Goal: Transaction & Acquisition: Purchase product/service

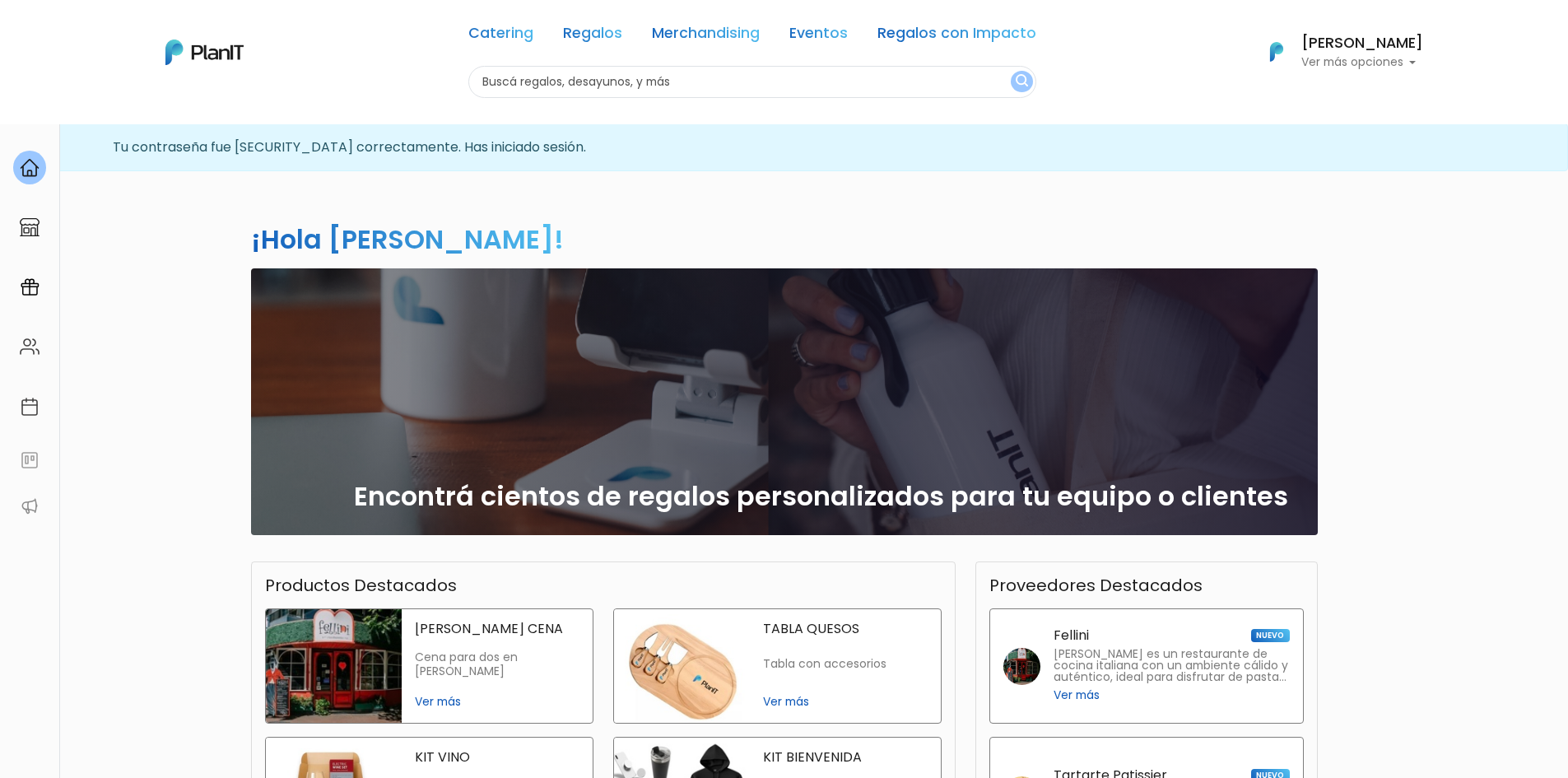
click at [694, 81] on input "text" at bounding box center [752, 82] width 568 height 32
click at [792, 31] on link "Eventos" at bounding box center [818, 36] width 58 height 20
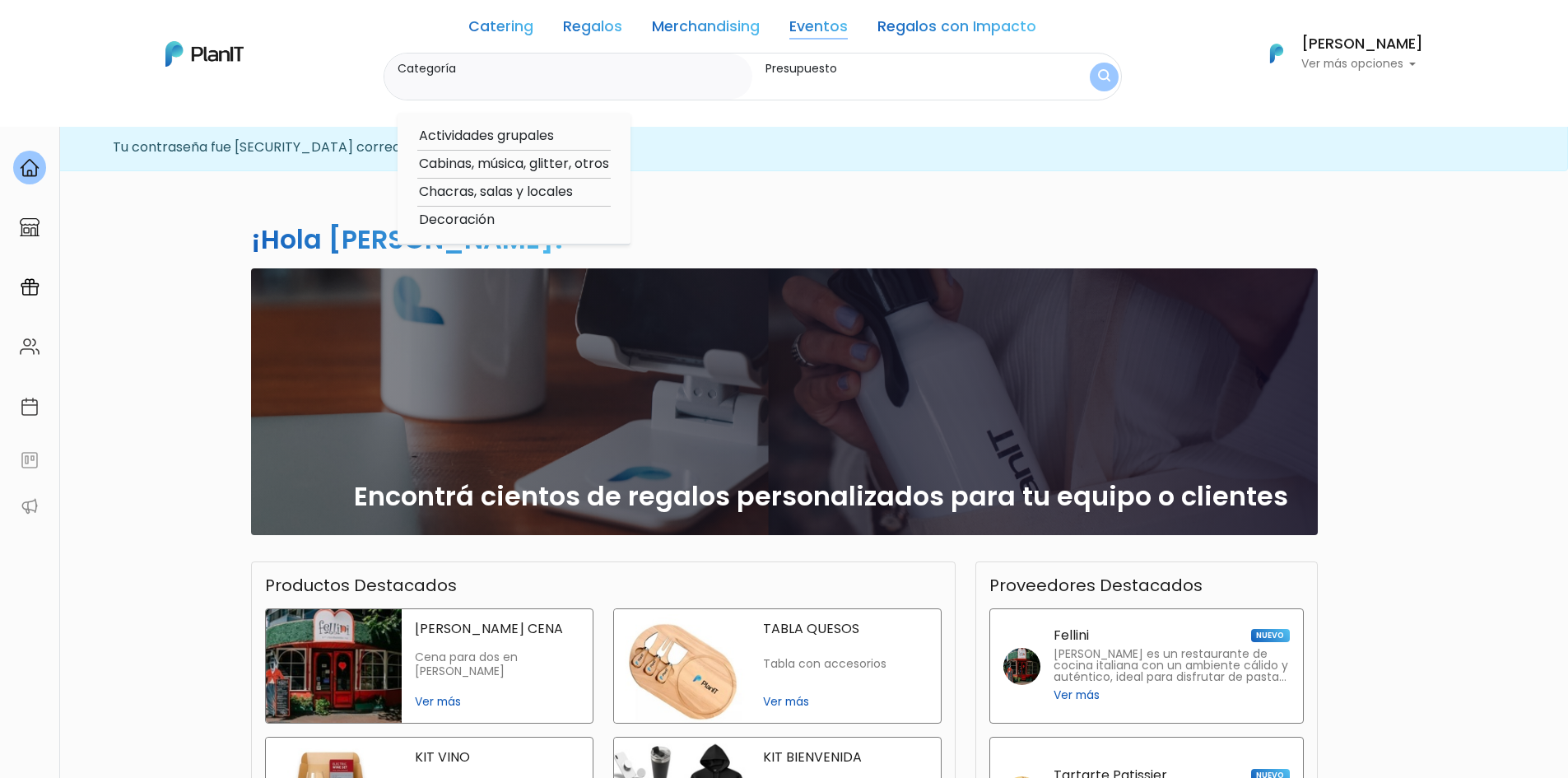
click at [567, 66] on label "Categoría" at bounding box center [571, 68] width 349 height 17
click at [567, 76] on input "Categoría" at bounding box center [571, 84] width 349 height 16
click at [814, 22] on link "Eventos" at bounding box center [818, 30] width 58 height 20
click at [306, 42] on div "Catering Regalos Merchandising Eventos Regalos con Impacto Catering Regalos Mer…" at bounding box center [784, 53] width 1317 height 94
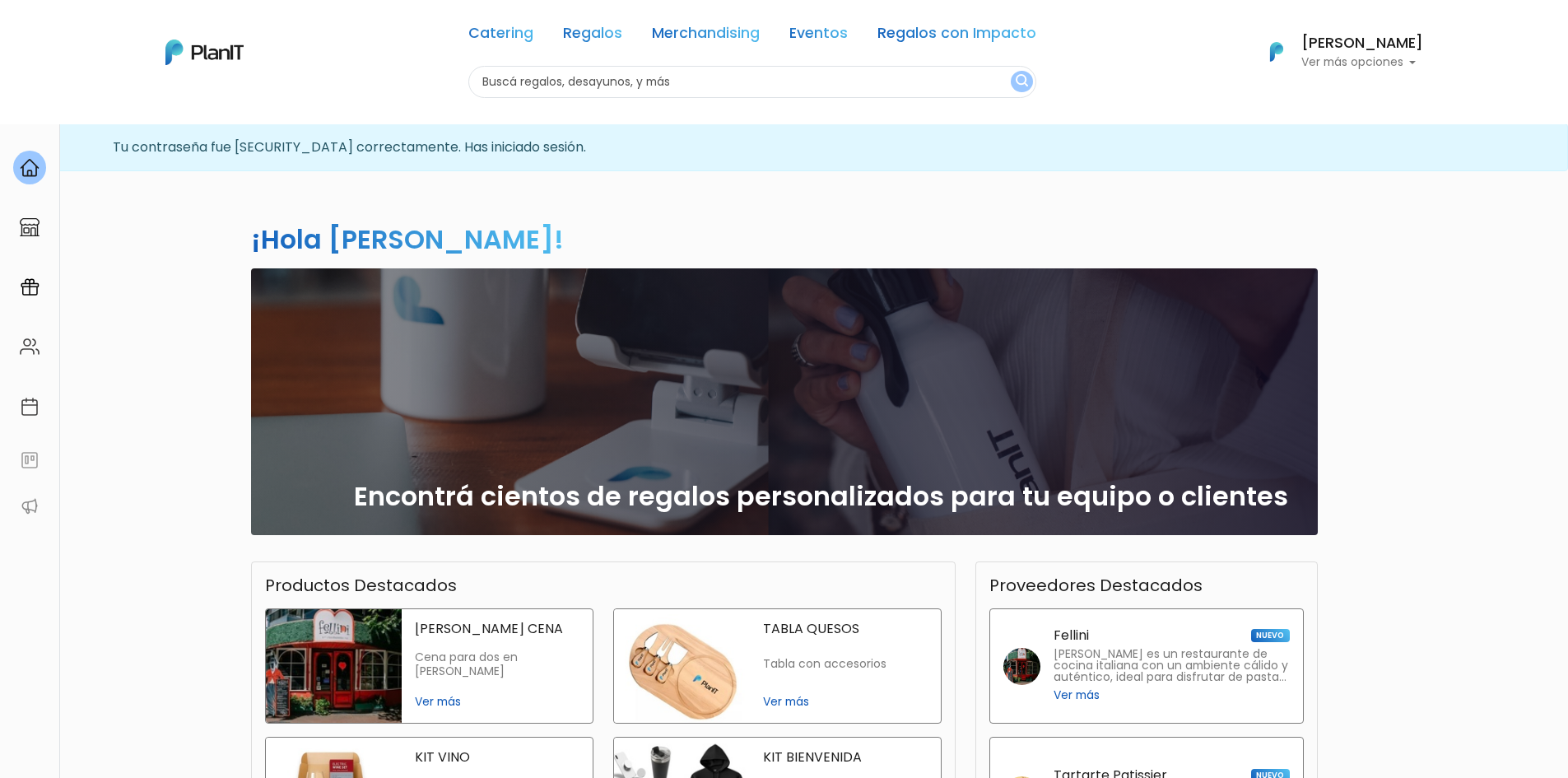
click at [217, 49] on img at bounding box center [204, 52] width 78 height 25
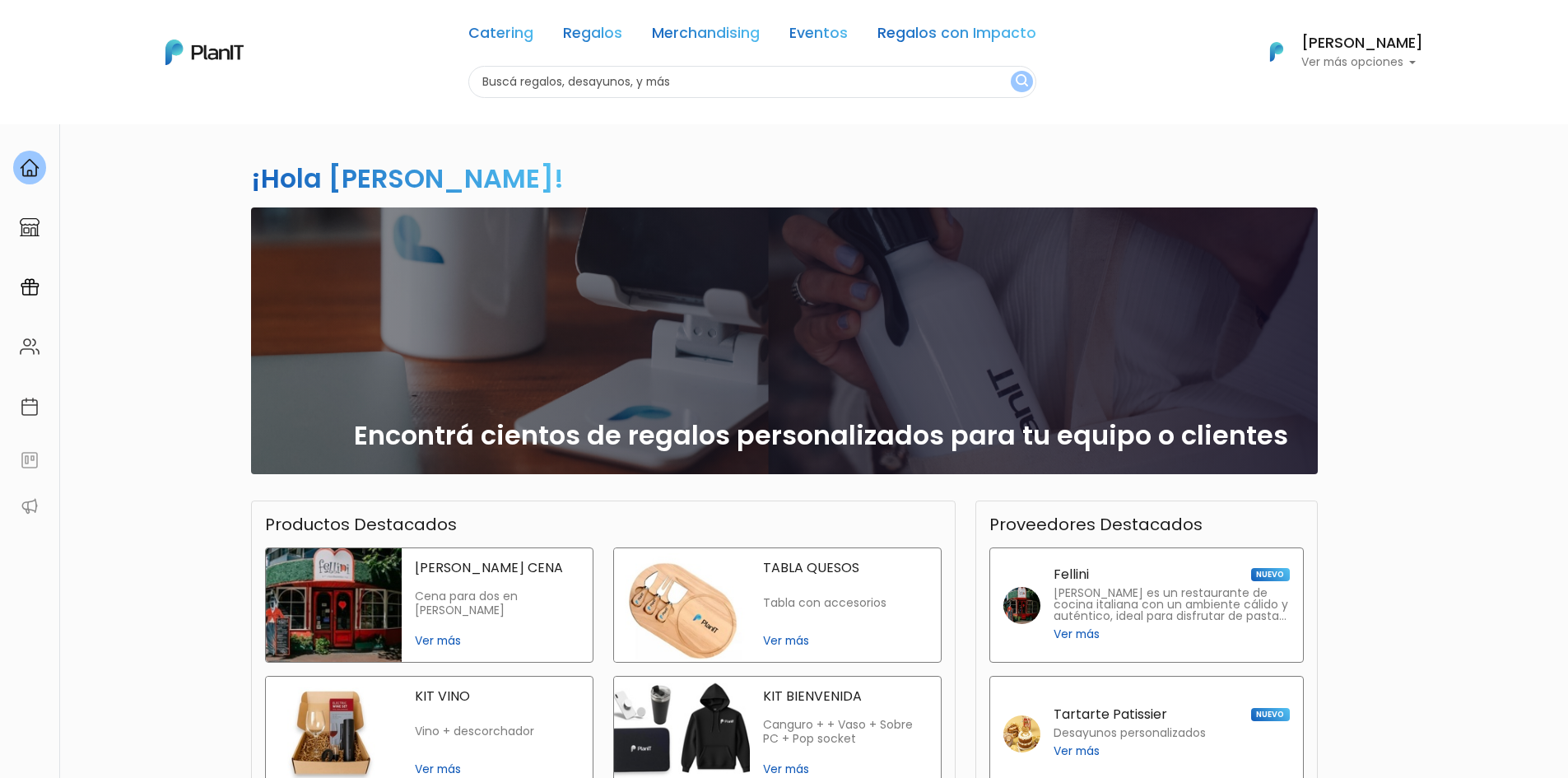
click at [641, 75] on input "text" at bounding box center [752, 82] width 568 height 32
type input "carros"
click at [1011, 71] on button "submit" at bounding box center [1022, 82] width 22 height 22
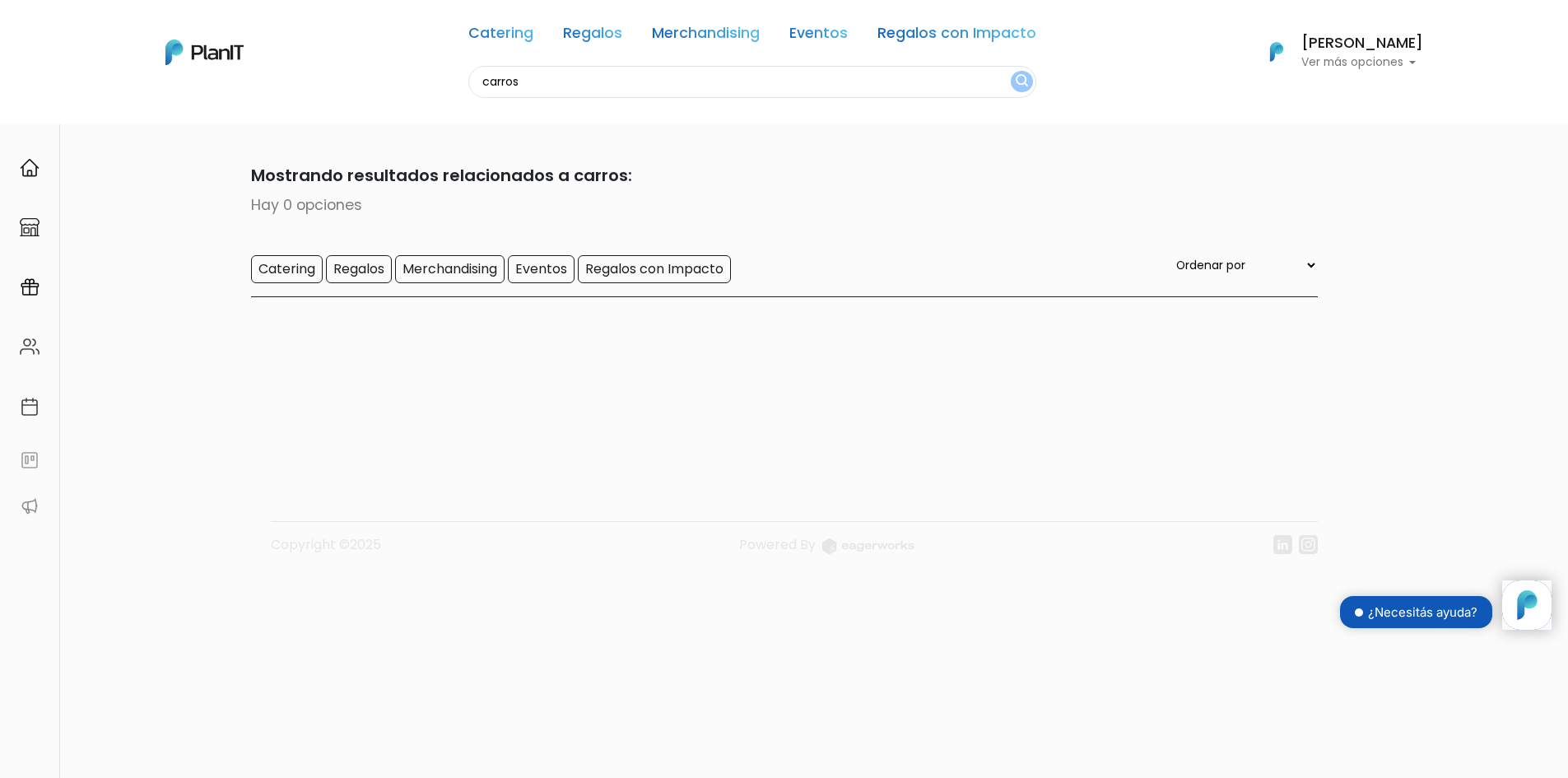
click at [697, 91] on input "carros" at bounding box center [752, 82] width 568 height 32
click at [697, 90] on input "carros" at bounding box center [752, 82] width 568 height 32
type input "food truck"
click at [1011, 71] on button "submit" at bounding box center [1022, 82] width 22 height 22
click at [789, 28] on link "Eventos" at bounding box center [818, 36] width 58 height 20
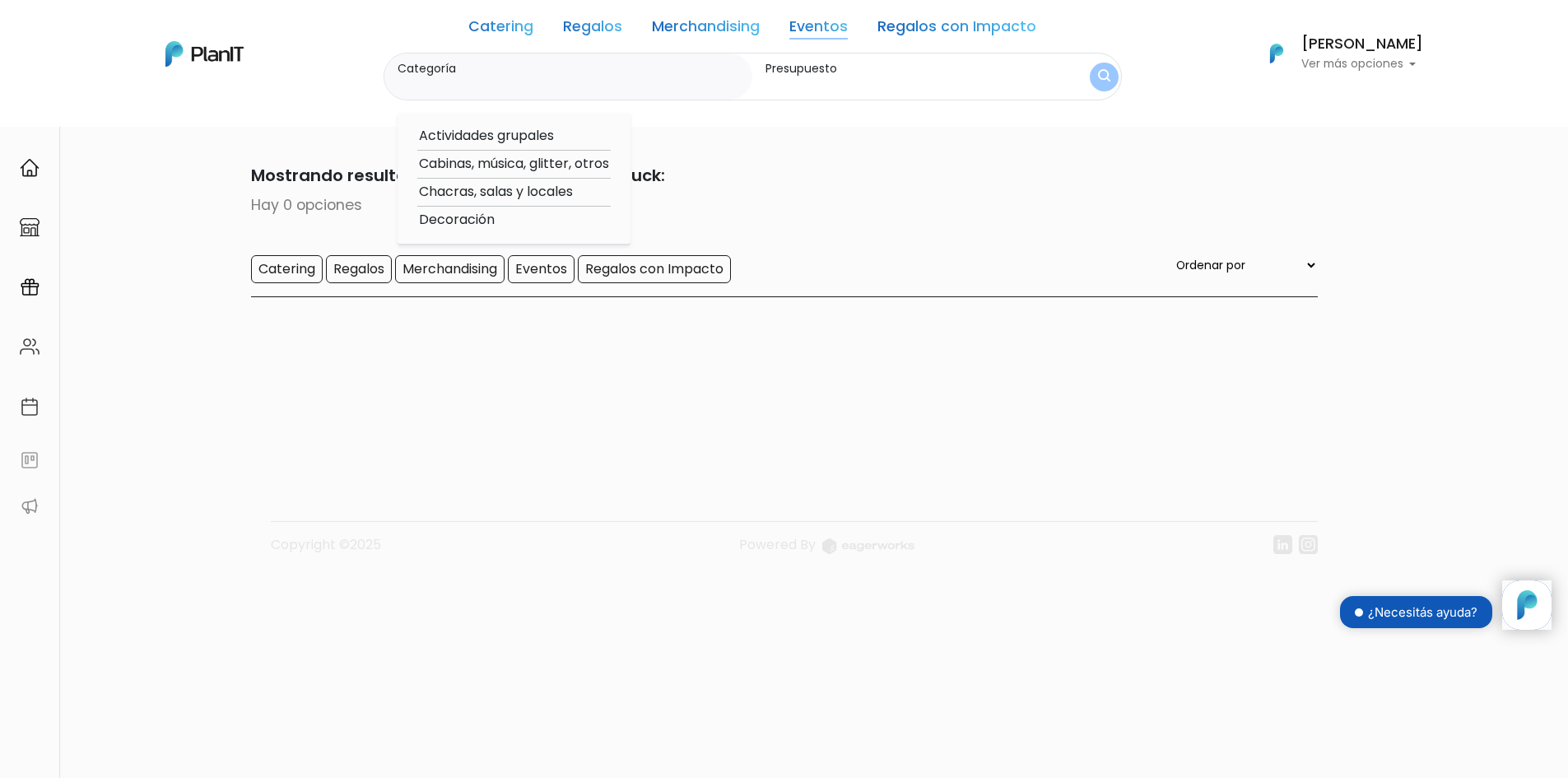
click at [519, 156] on option "Cabinas, música, glitter, otros" at bounding box center [514, 164] width 194 height 21
type input "Cabinas, música, glitter, otros"
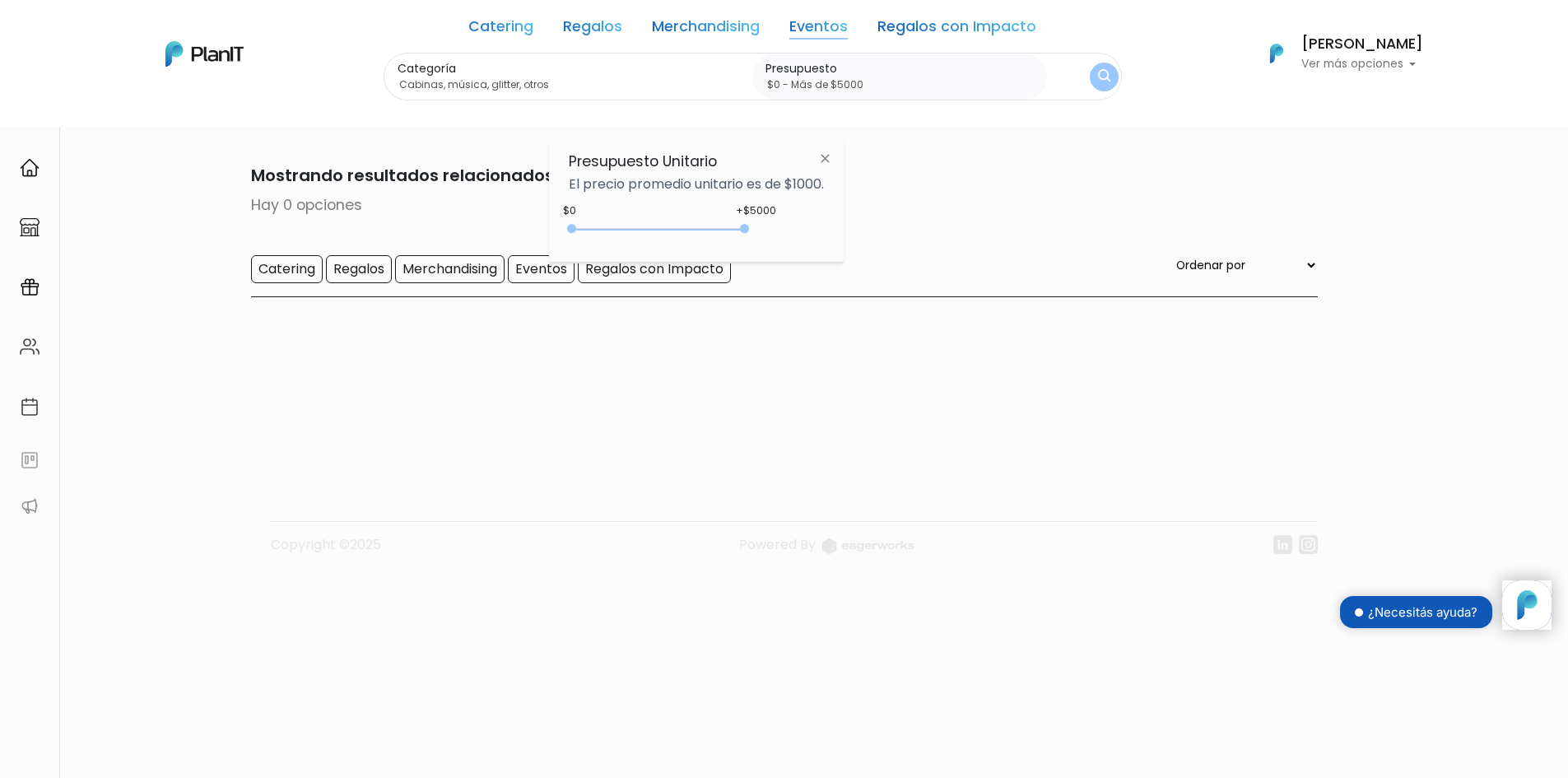
drag, startPoint x: 602, startPoint y: 230, endPoint x: 919, endPoint y: 207, distance: 317.8
click at [919, 207] on body "Catering Regalos Merchandising Eventos Regalos con Impacto food truck Catering …" at bounding box center [784, 389] width 1568 height 778
type input "$0 - Más de $5000"
click at [1098, 75] on img "submit" at bounding box center [1104, 76] width 13 height 15
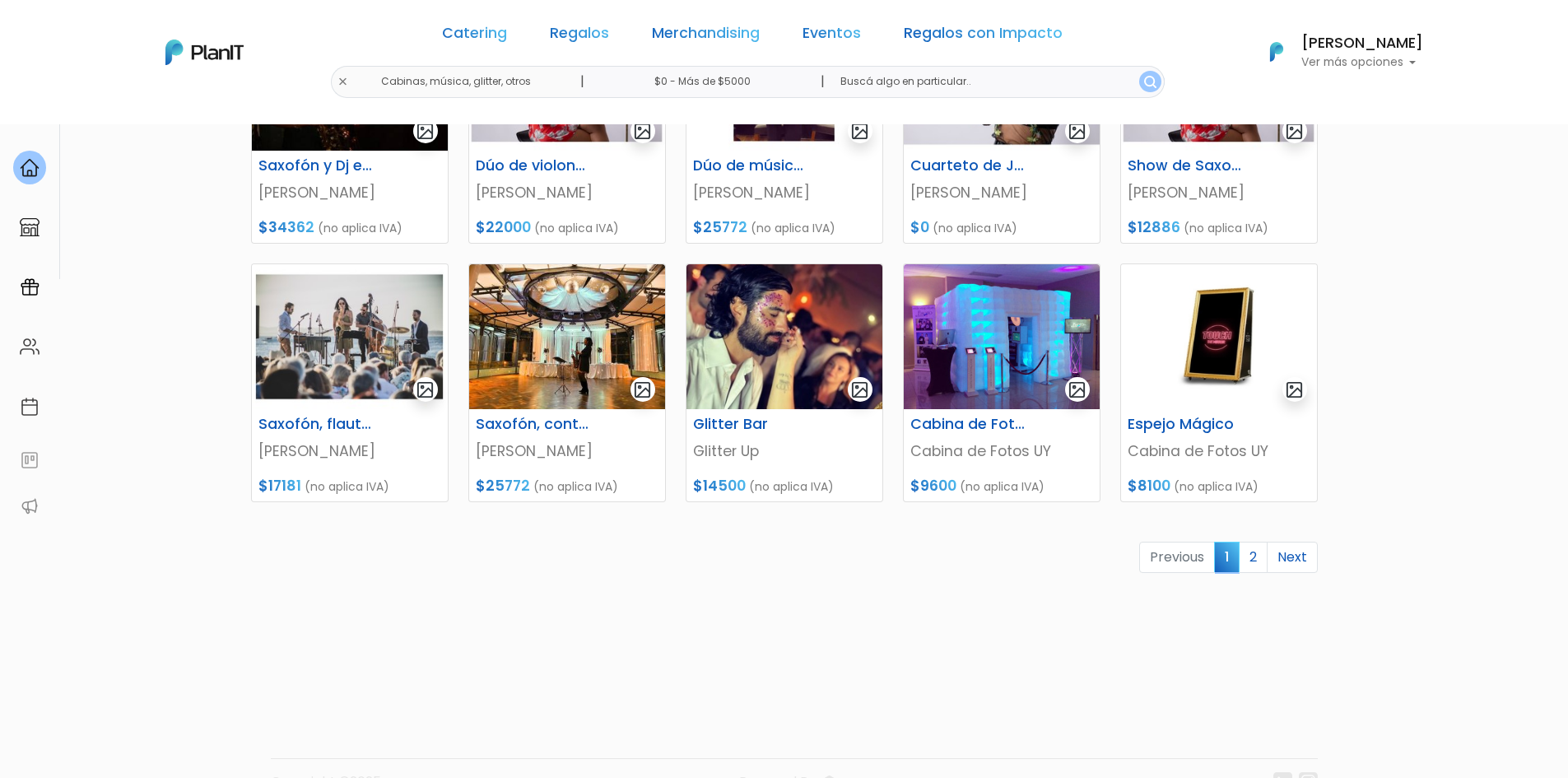
scroll to position [663, 0]
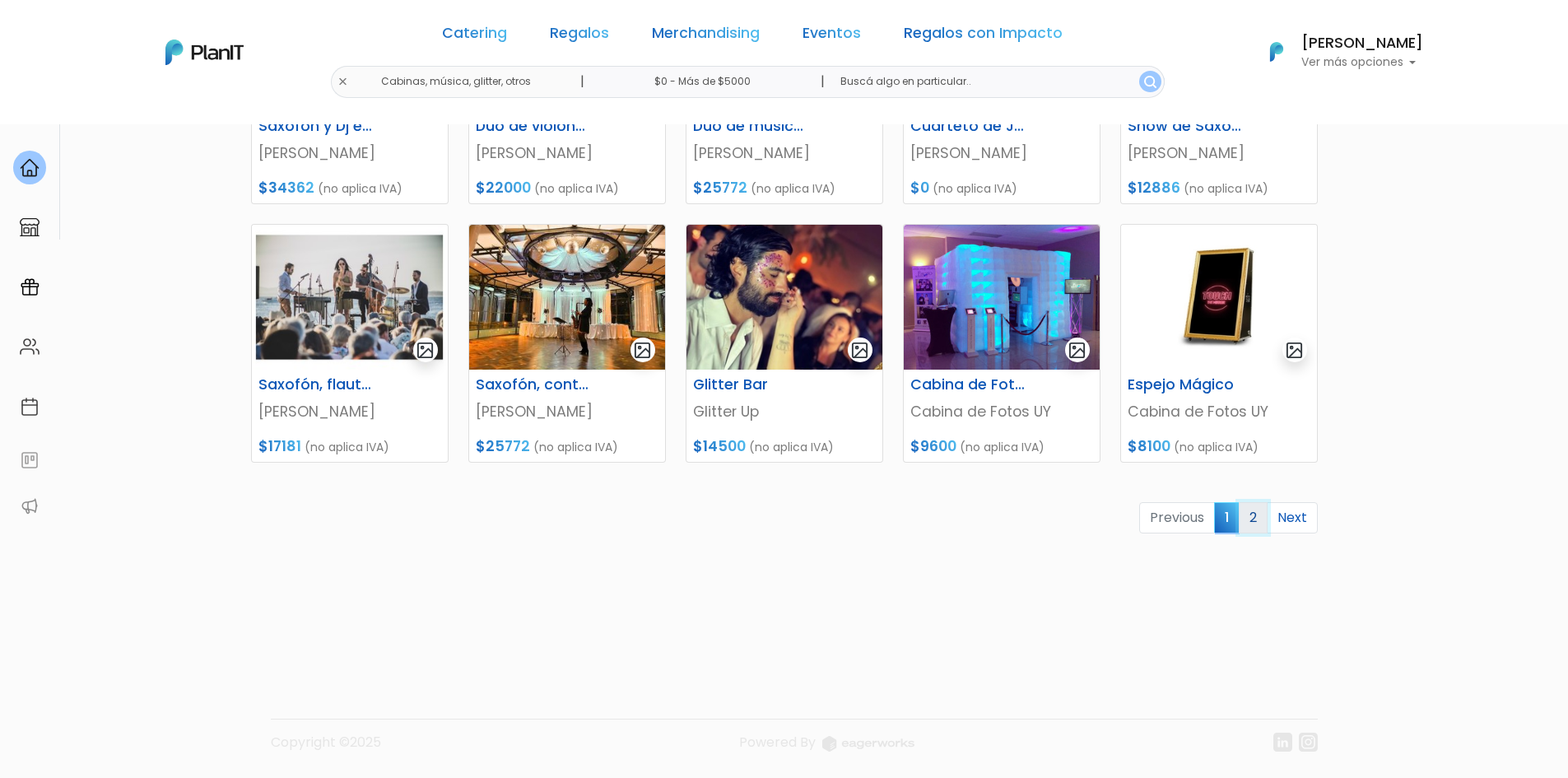
click at [1262, 515] on link "2" at bounding box center [1253, 518] width 29 height 31
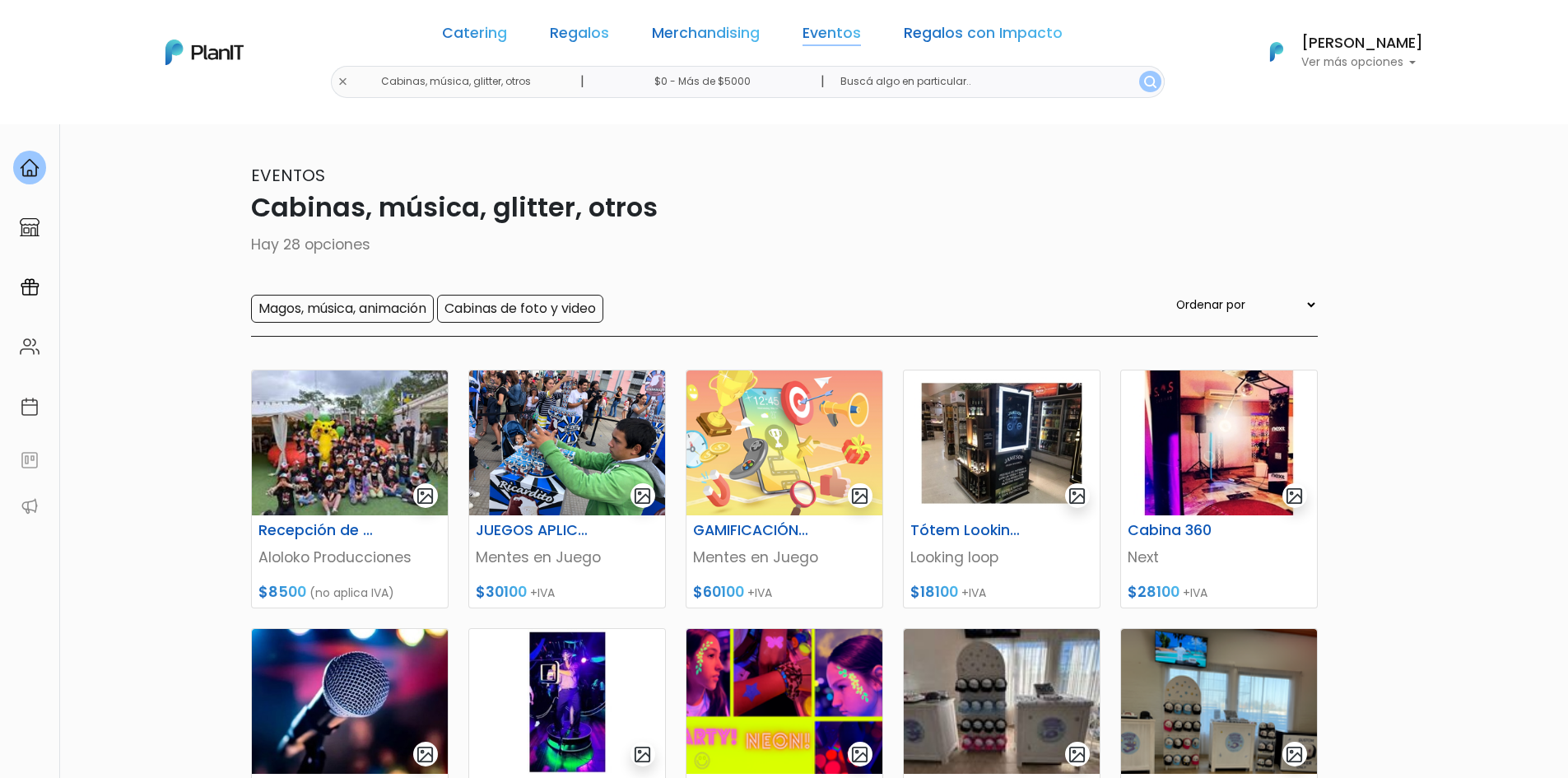
click at [803, 29] on link "Eventos" at bounding box center [832, 36] width 58 height 20
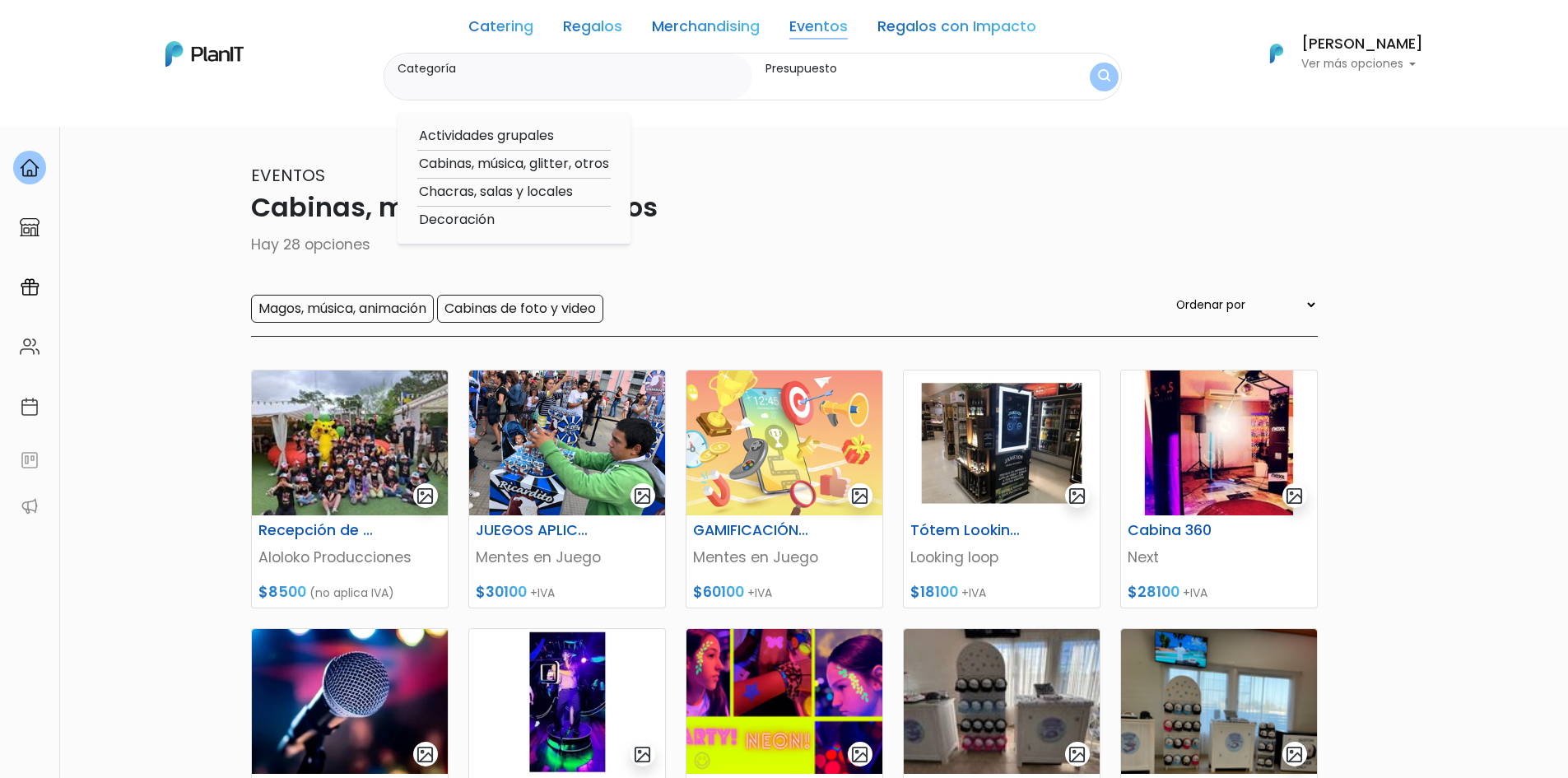
click at [709, 32] on link "Merchandising" at bounding box center [706, 30] width 108 height 20
click at [563, 24] on link "Regalos" at bounding box center [593, 30] width 59 height 20
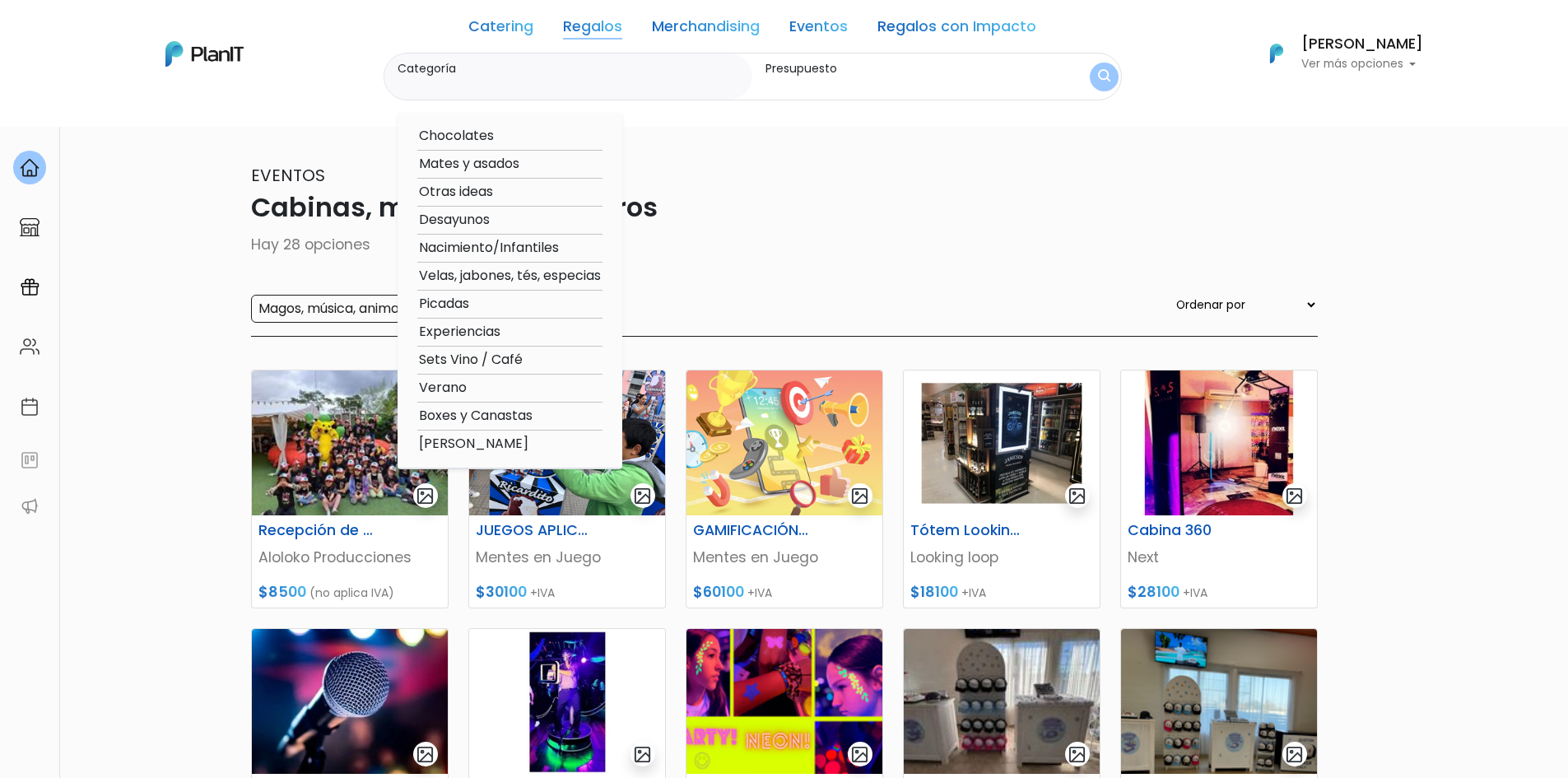
click at [495, 25] on link "Catering" at bounding box center [501, 30] width 65 height 20
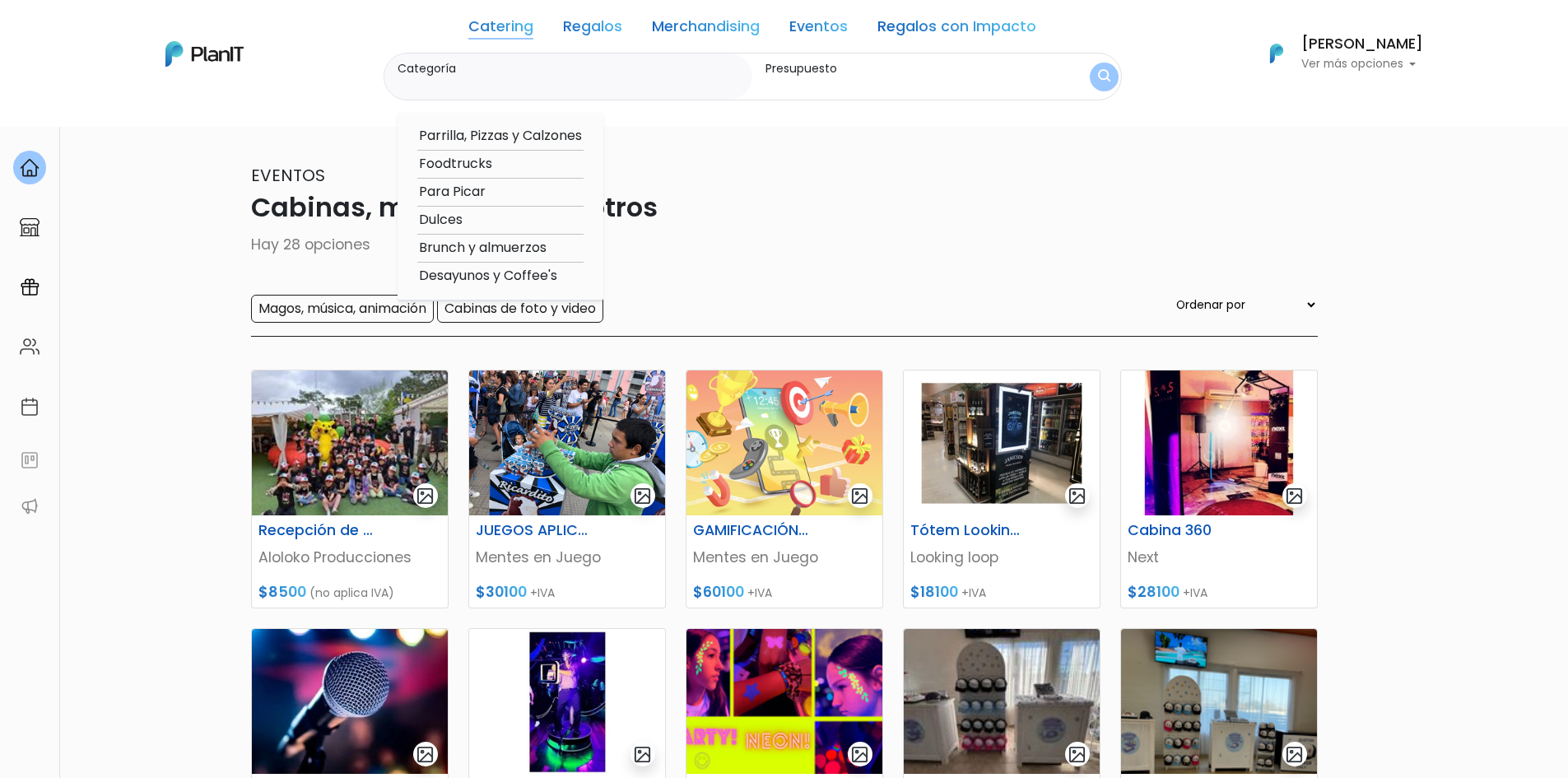
click at [455, 162] on option "Foodtrucks" at bounding box center [500, 164] width 166 height 21
type input "Foodtrucks"
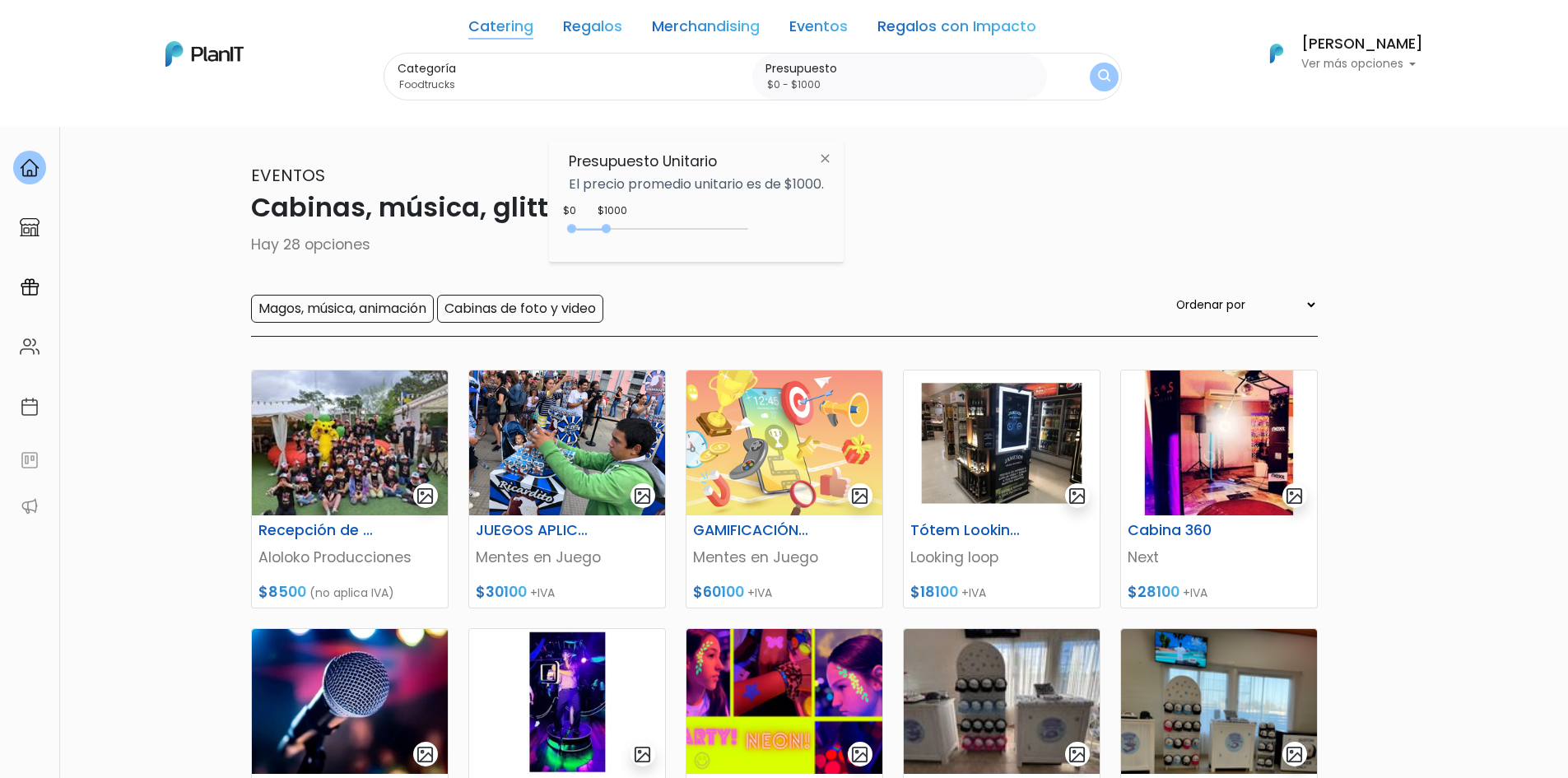
click at [632, 227] on div "0 : 1000 0 1000" at bounding box center [661, 232] width 173 height 16
drag, startPoint x: 632, startPoint y: 227, endPoint x: 1086, endPoint y: 166, distance: 458.1
click at [1086, 166] on body "Catering Regalos Merchandising Eventos Regalos con Impacto Cabinas, música, gli…" at bounding box center [784, 389] width 1568 height 778
type input "$0 - Más de $5000"
click at [1087, 80] on button "submit" at bounding box center [1103, 76] width 33 height 33
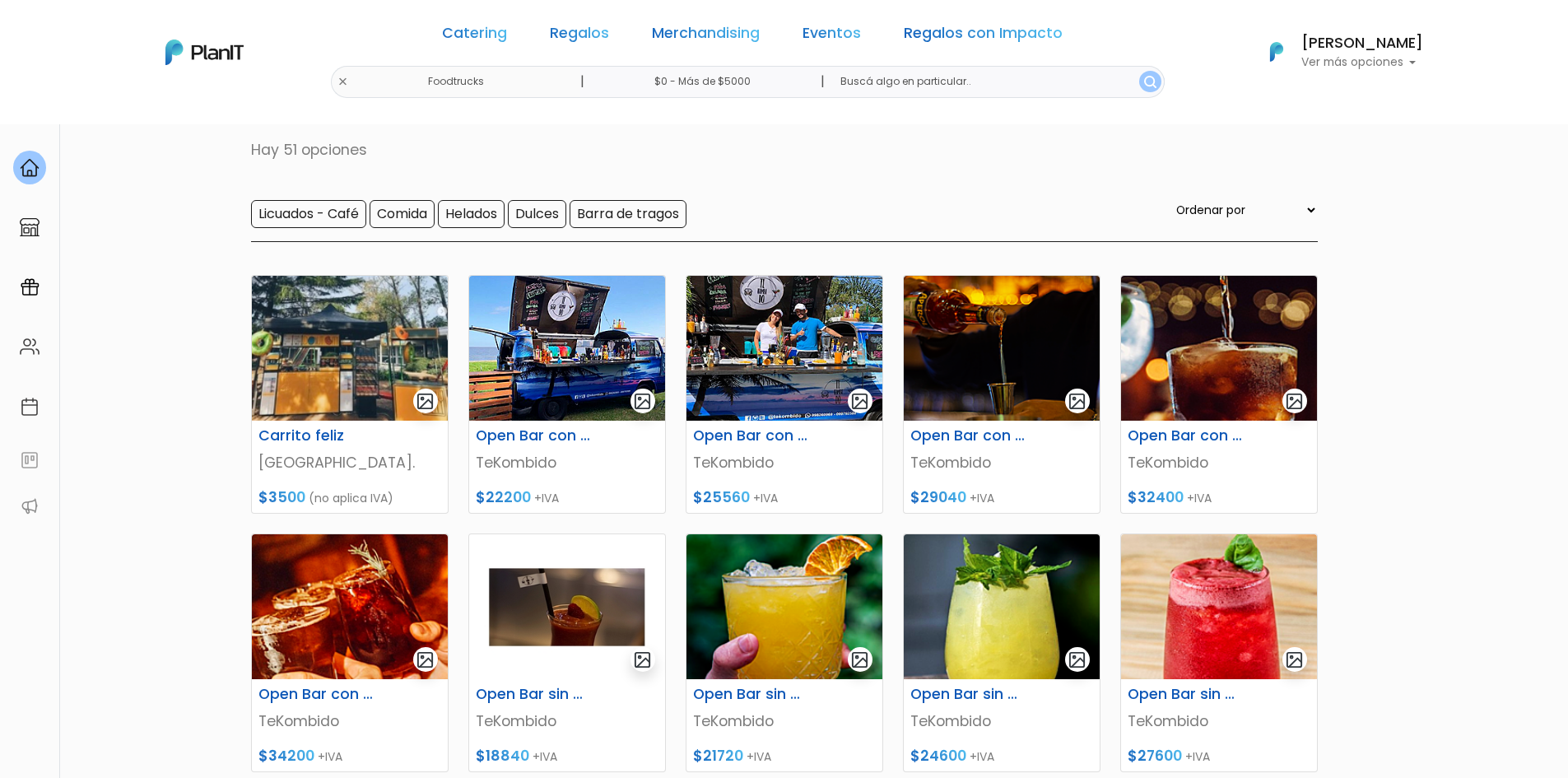
scroll to position [83, 0]
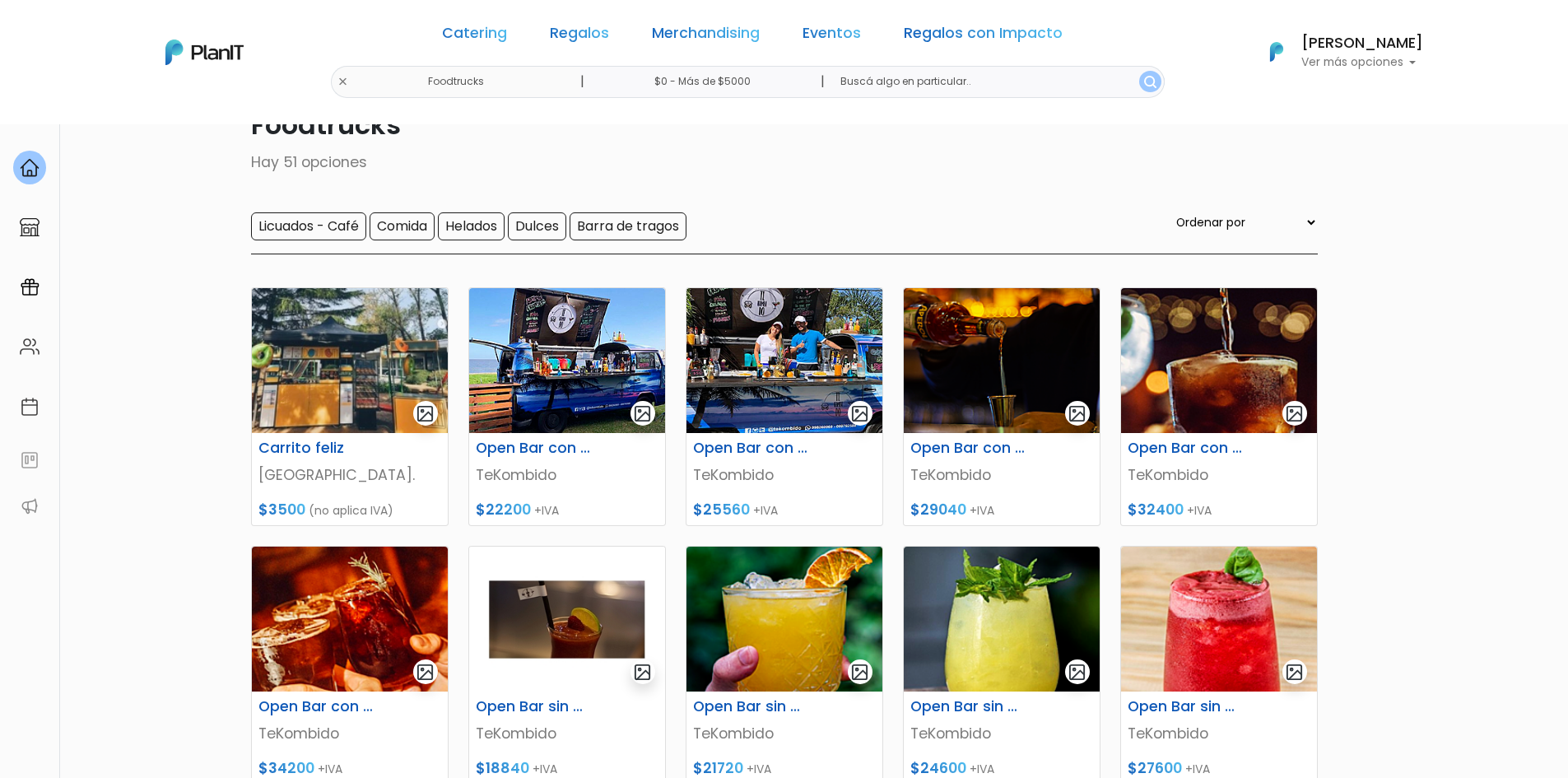
drag, startPoint x: 792, startPoint y: 394, endPoint x: 1388, endPoint y: 443, distance: 598.0
click at [1388, 443] on section "51 resultados Catering Foodtrucks Hay 51 opciones Licuados - Café Comida Helado…" at bounding box center [784, 631] width 1568 height 1179
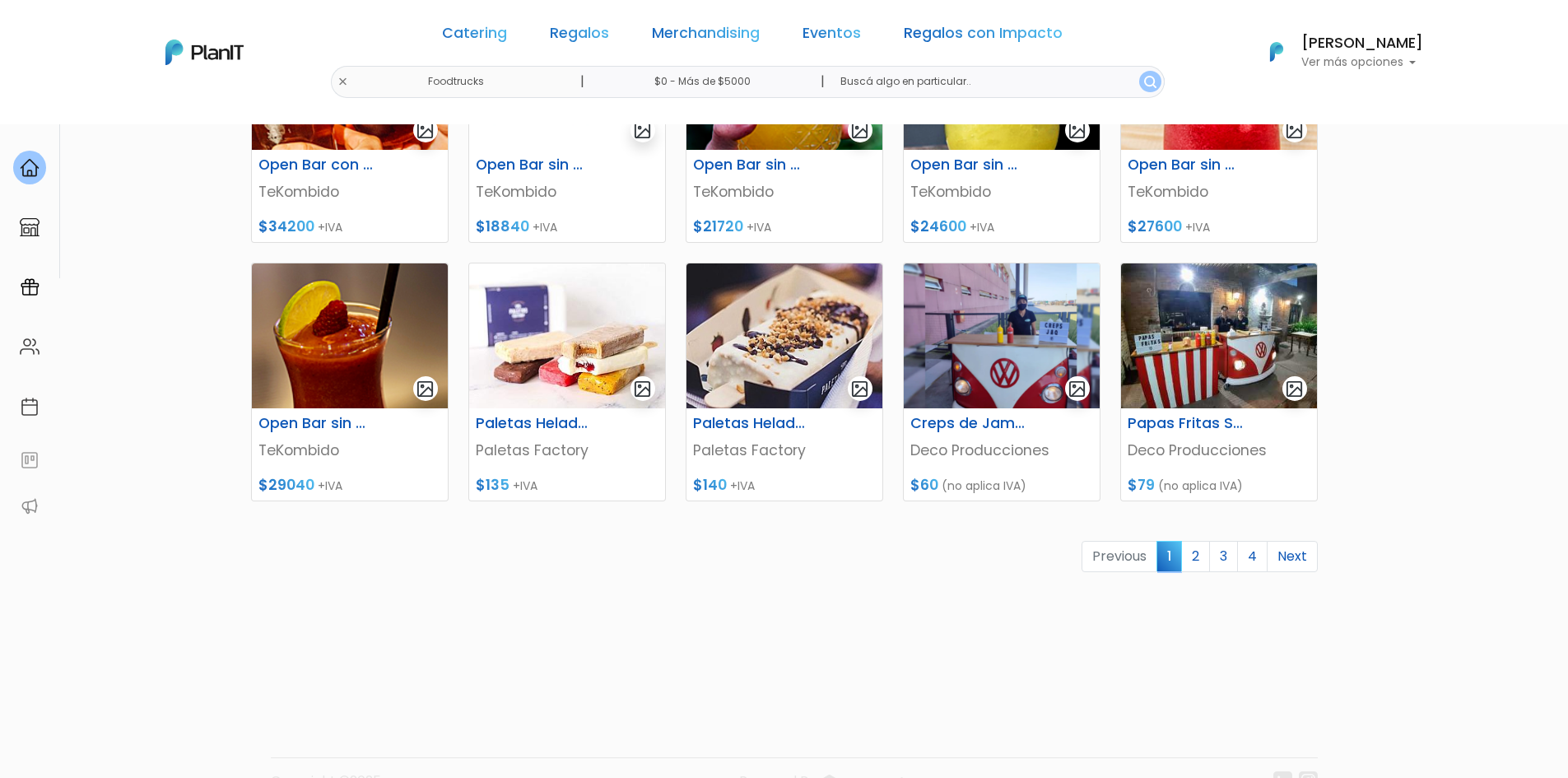
scroll to position [663, 0]
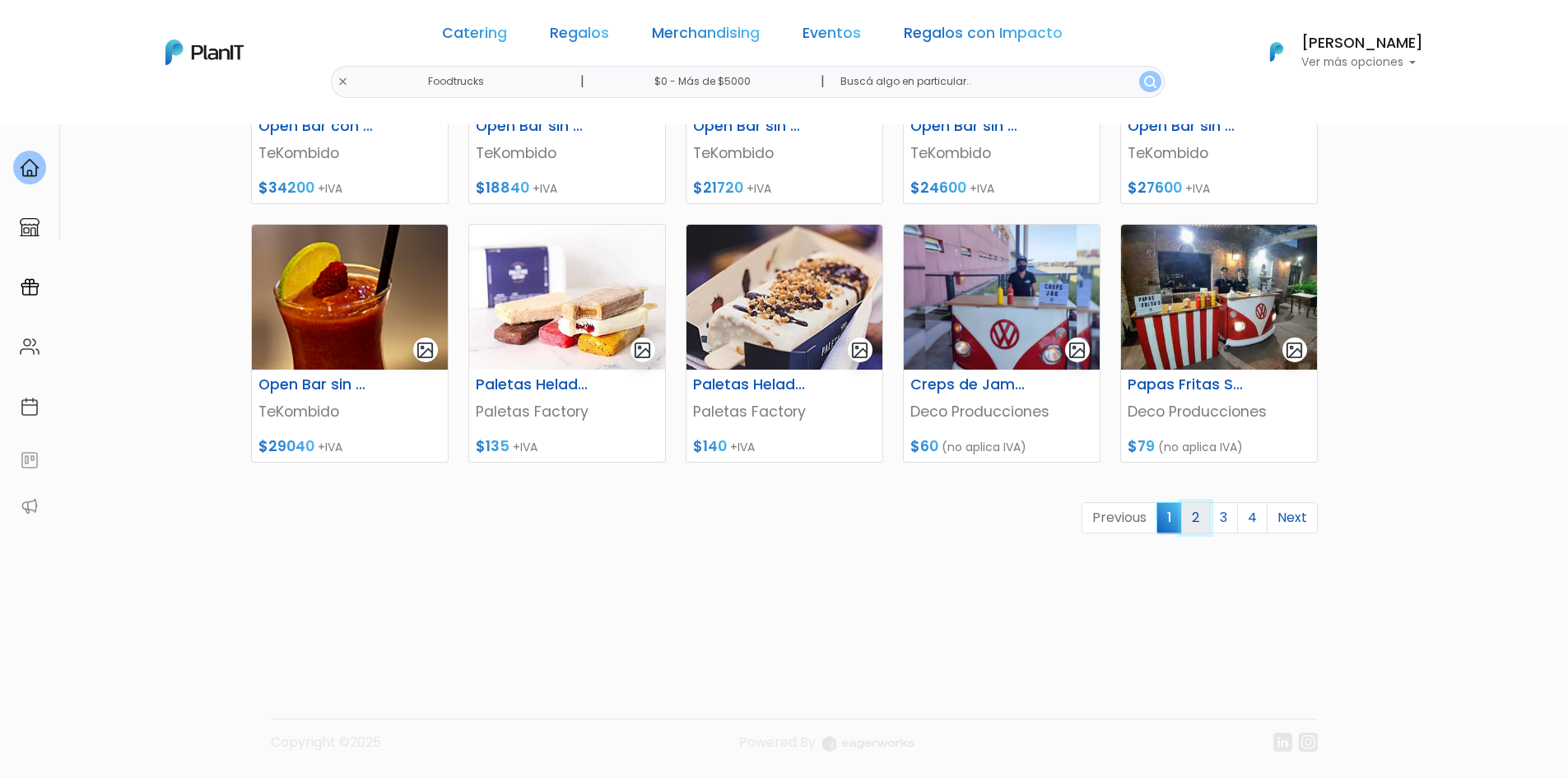
click at [1198, 513] on link "2" at bounding box center [1196, 518] width 29 height 31
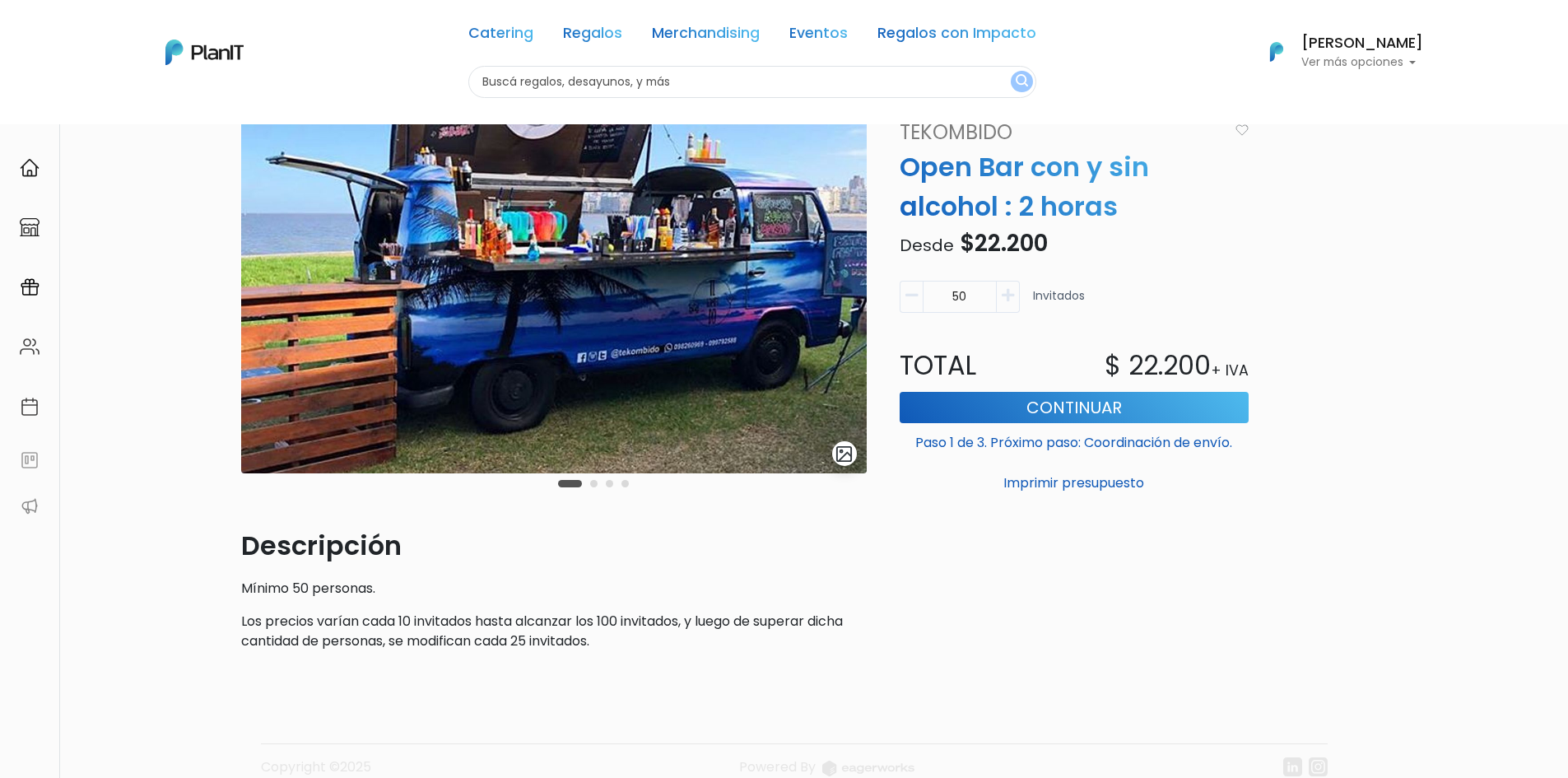
scroll to position [83, 0]
click at [1008, 289] on icon "button" at bounding box center [1008, 294] width 13 height 15
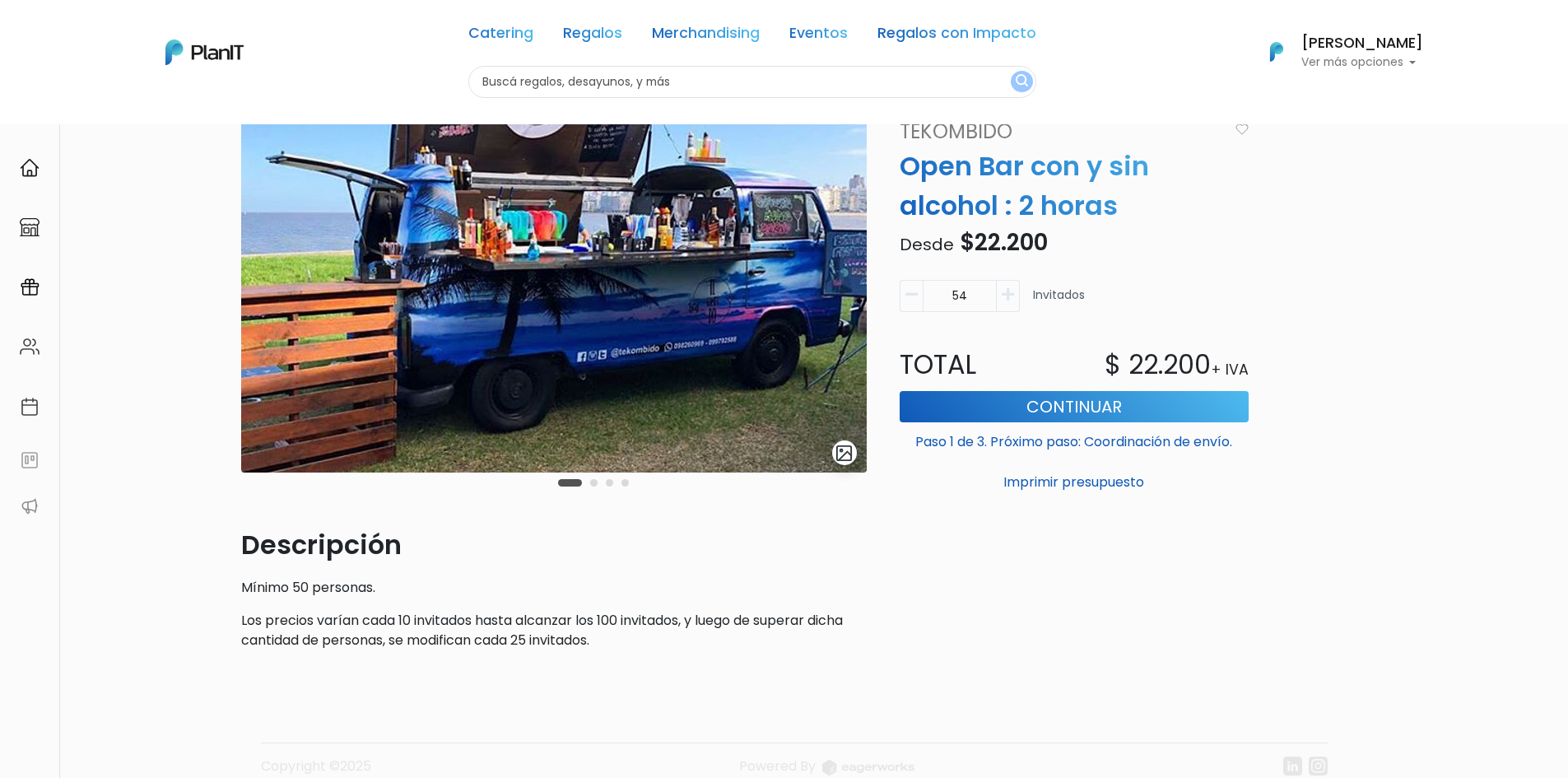
click at [1008, 289] on icon "button" at bounding box center [1008, 294] width 13 height 15
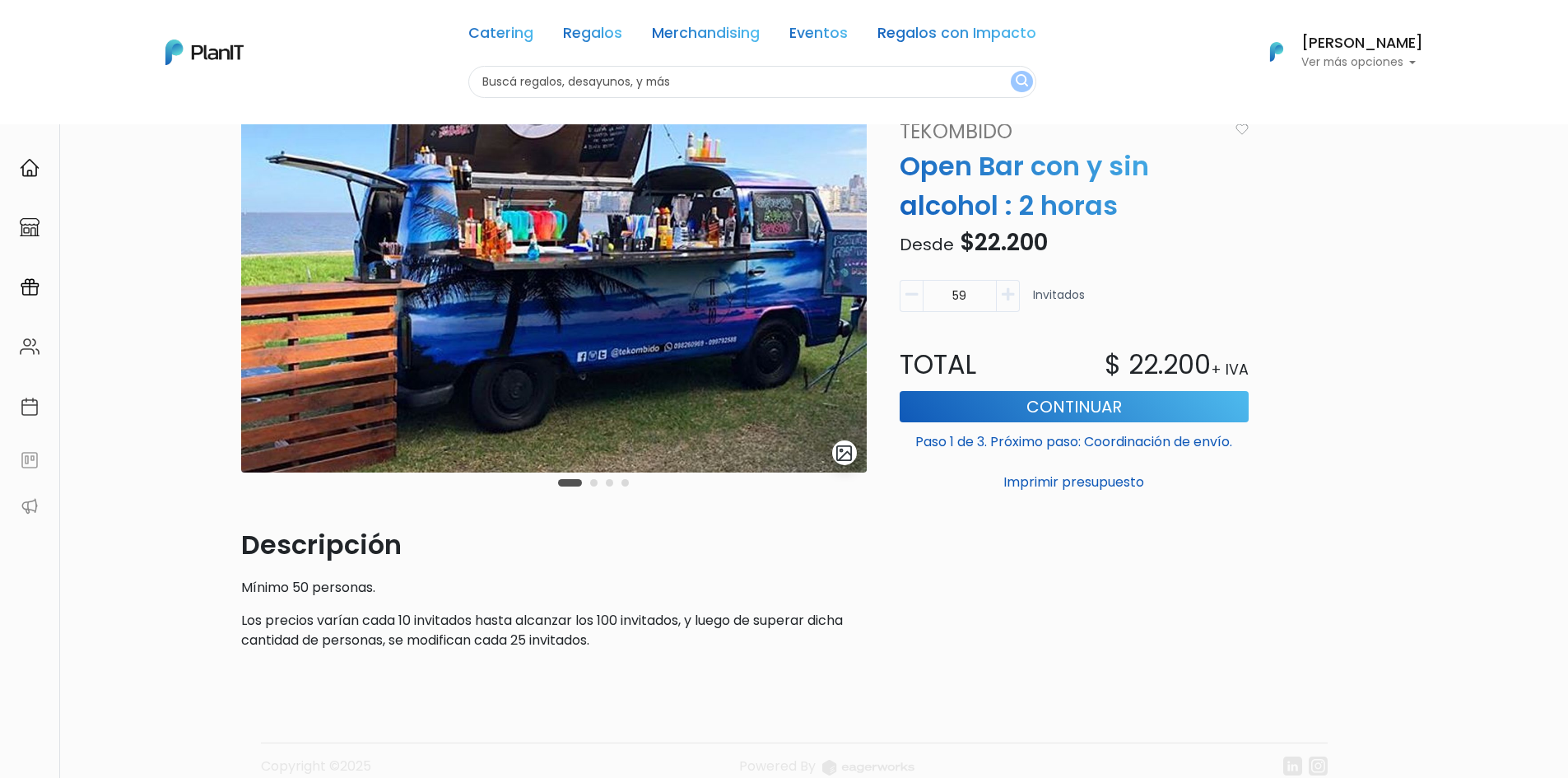
click at [1008, 289] on icon "button" at bounding box center [1008, 294] width 13 height 15
click at [1008, 290] on icon "button" at bounding box center [1008, 294] width 13 height 15
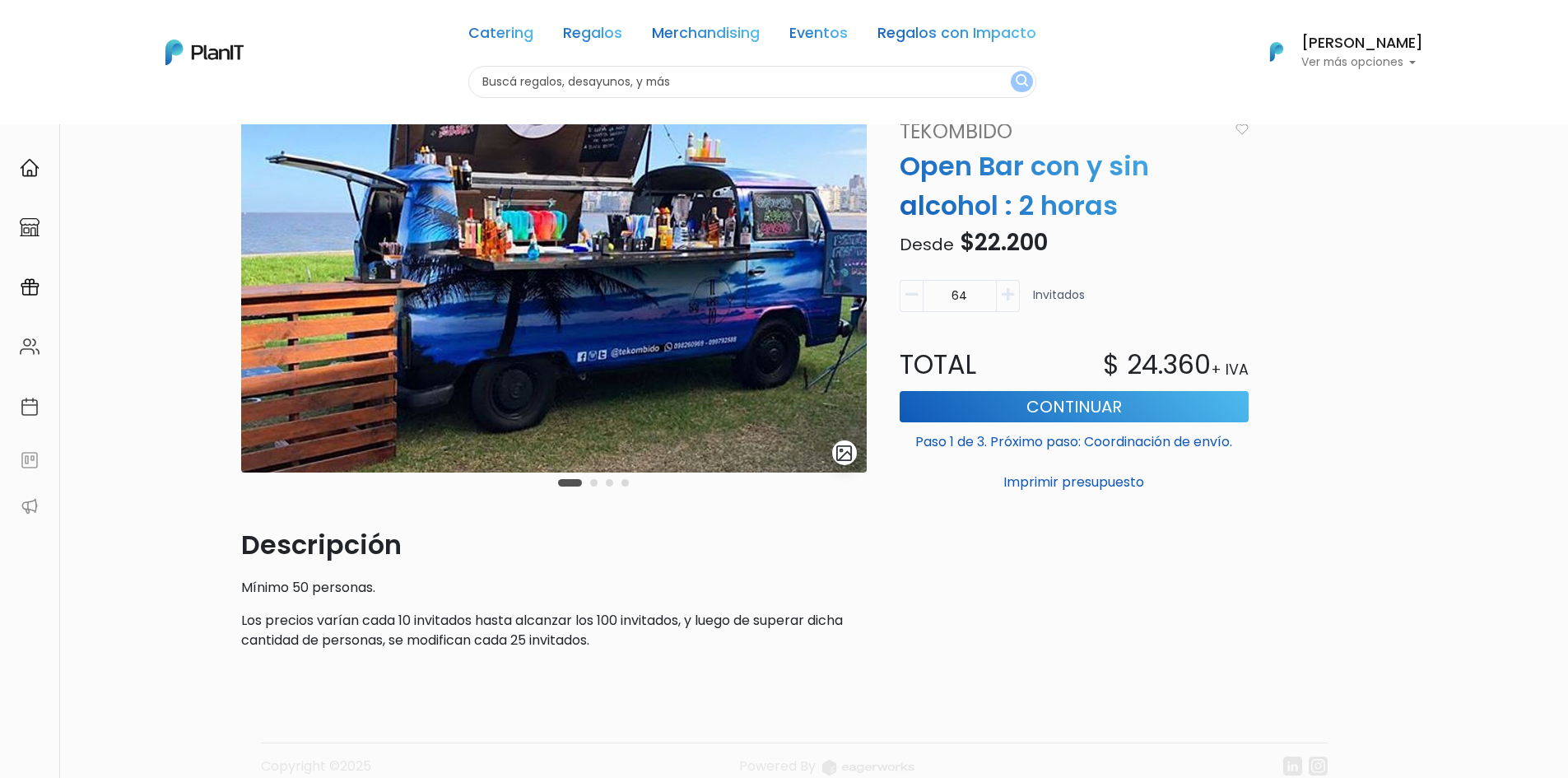
click at [1007, 290] on icon "button" at bounding box center [1008, 294] width 13 height 15
click at [1007, 289] on icon "button" at bounding box center [1008, 294] width 13 height 15
click at [1007, 288] on icon "button" at bounding box center [1008, 294] width 13 height 15
click at [1007, 287] on icon "button" at bounding box center [1008, 294] width 13 height 15
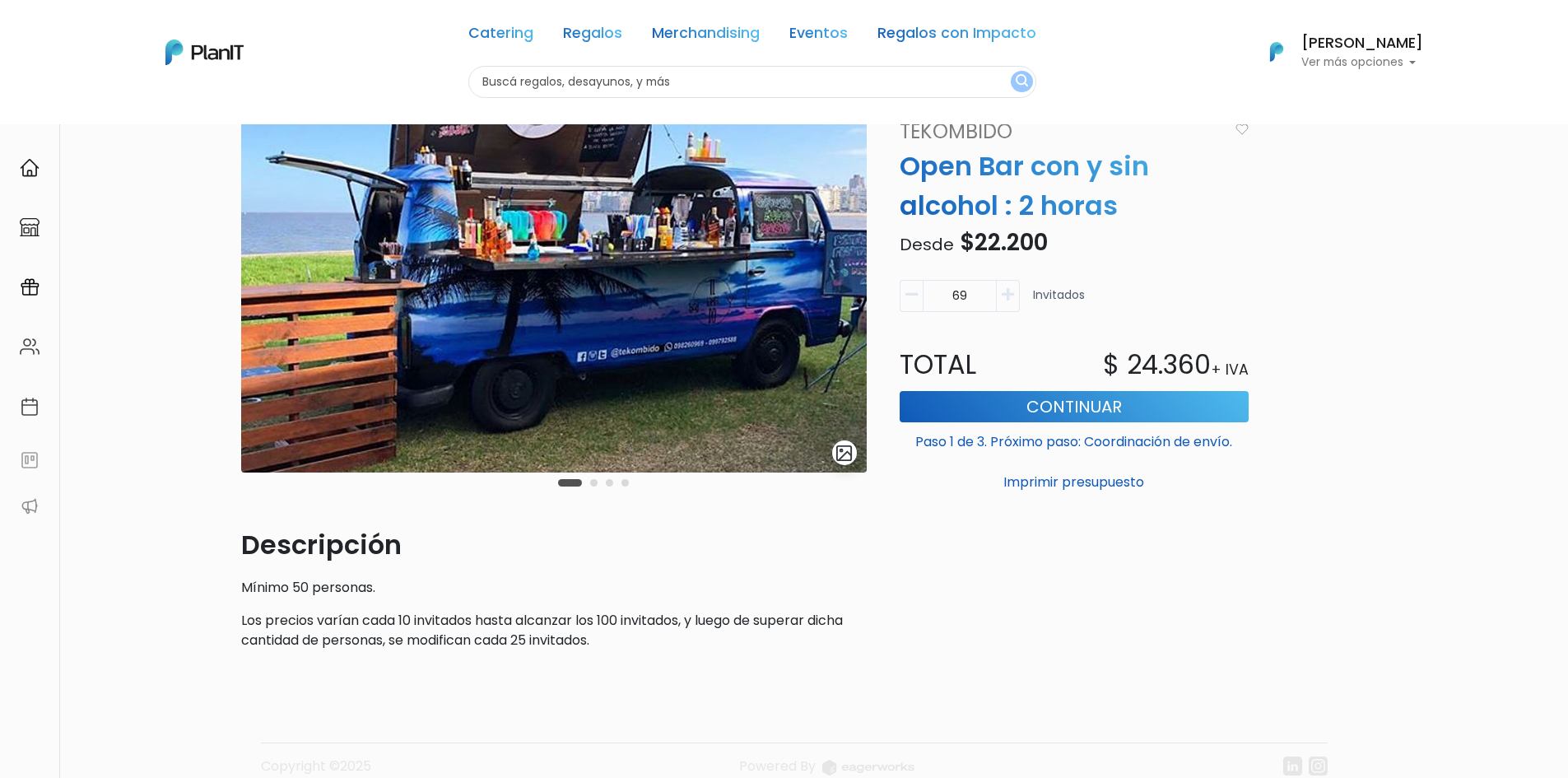
click at [1007, 287] on icon "button" at bounding box center [1008, 294] width 13 height 15
click at [916, 293] on icon "button" at bounding box center [911, 294] width 13 height 15
type input "70"
click at [676, 529] on p "Descripción" at bounding box center [553, 545] width 625 height 39
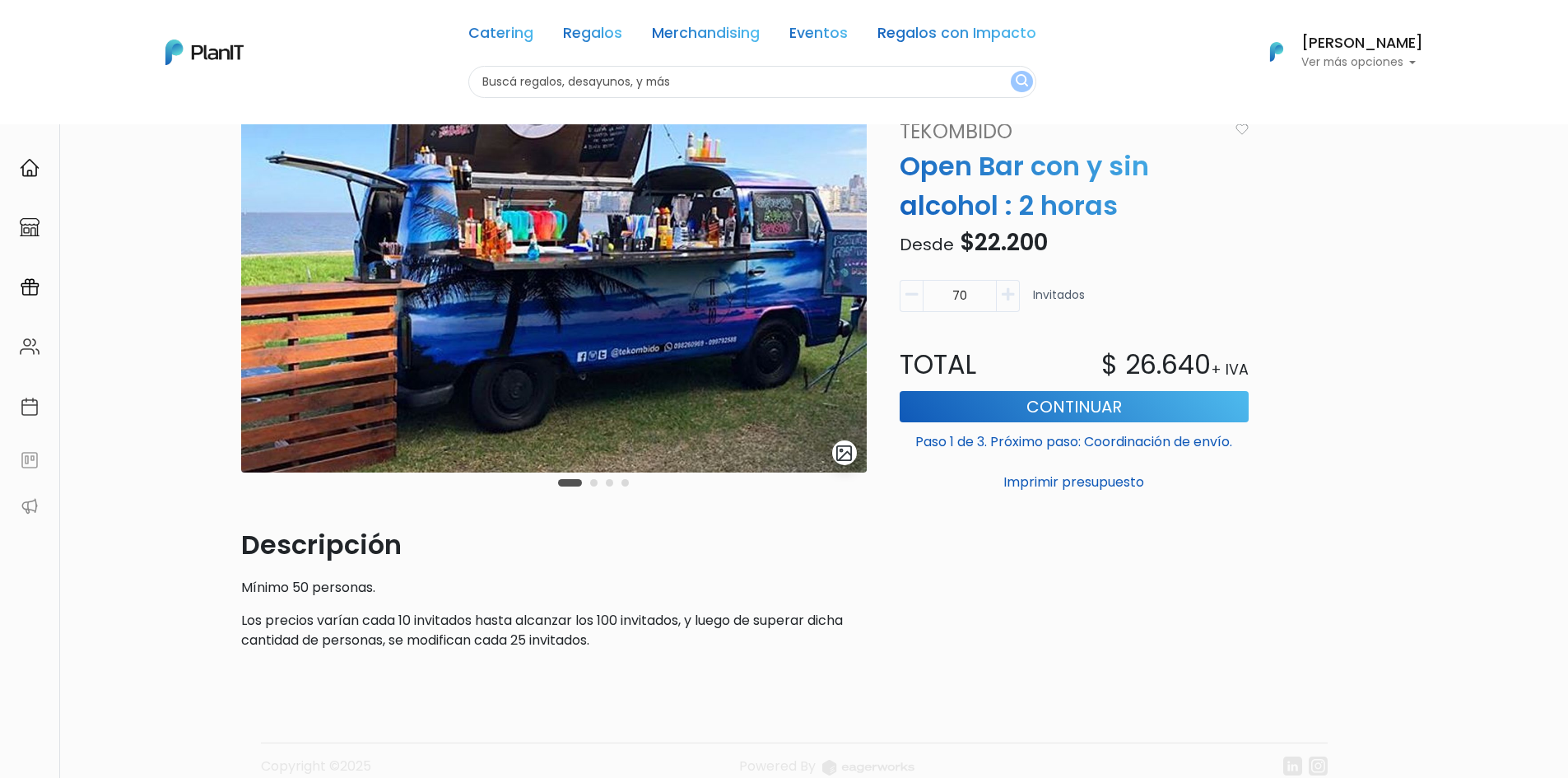
click at [594, 489] on div "Carousel Pagination" at bounding box center [594, 483] width 79 height 20
click at [594, 485] on button "Carousel Page 2" at bounding box center [594, 483] width 7 height 7
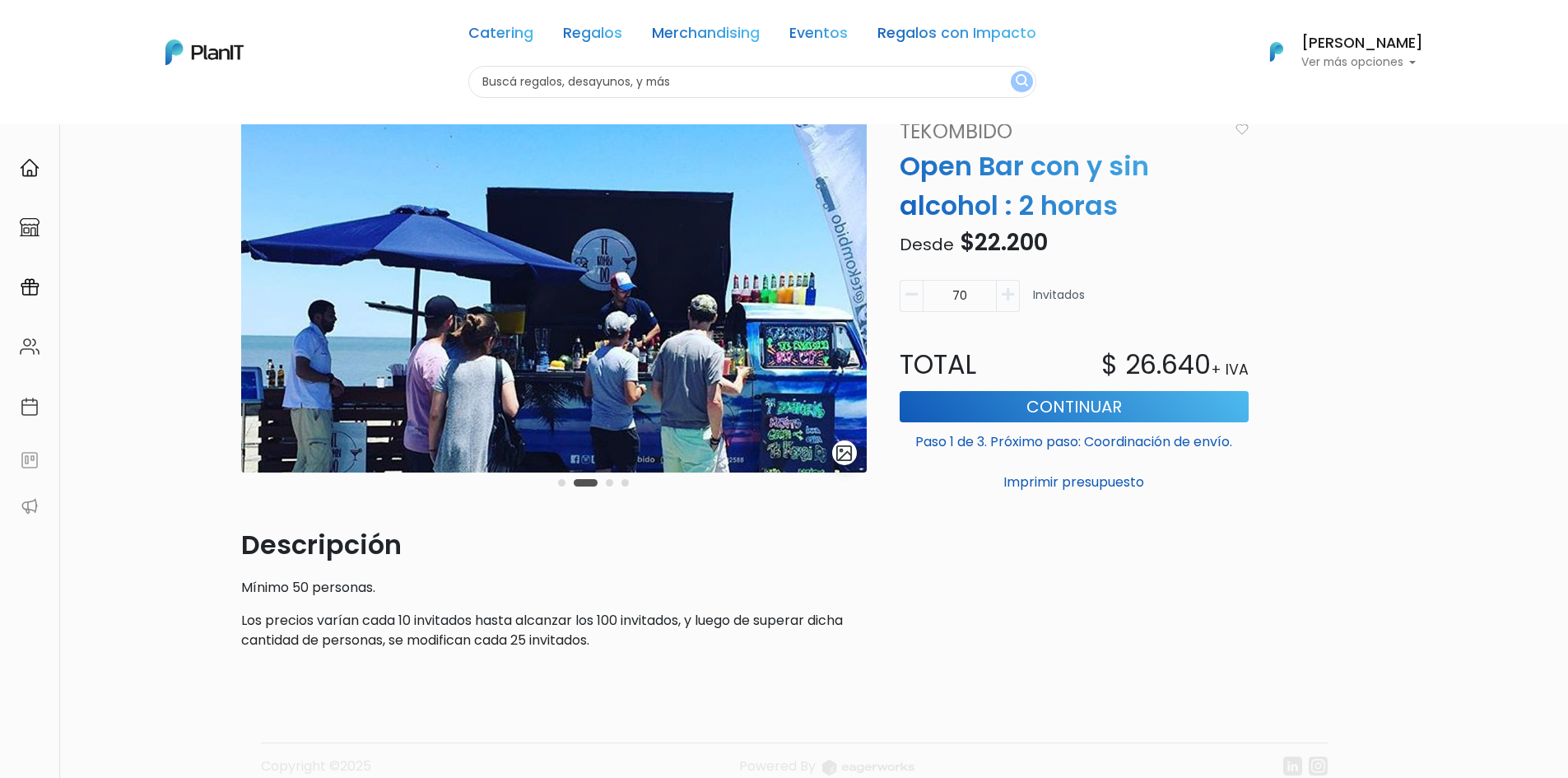
click at [606, 483] on button "Carousel Page 3" at bounding box center [609, 483] width 7 height 7
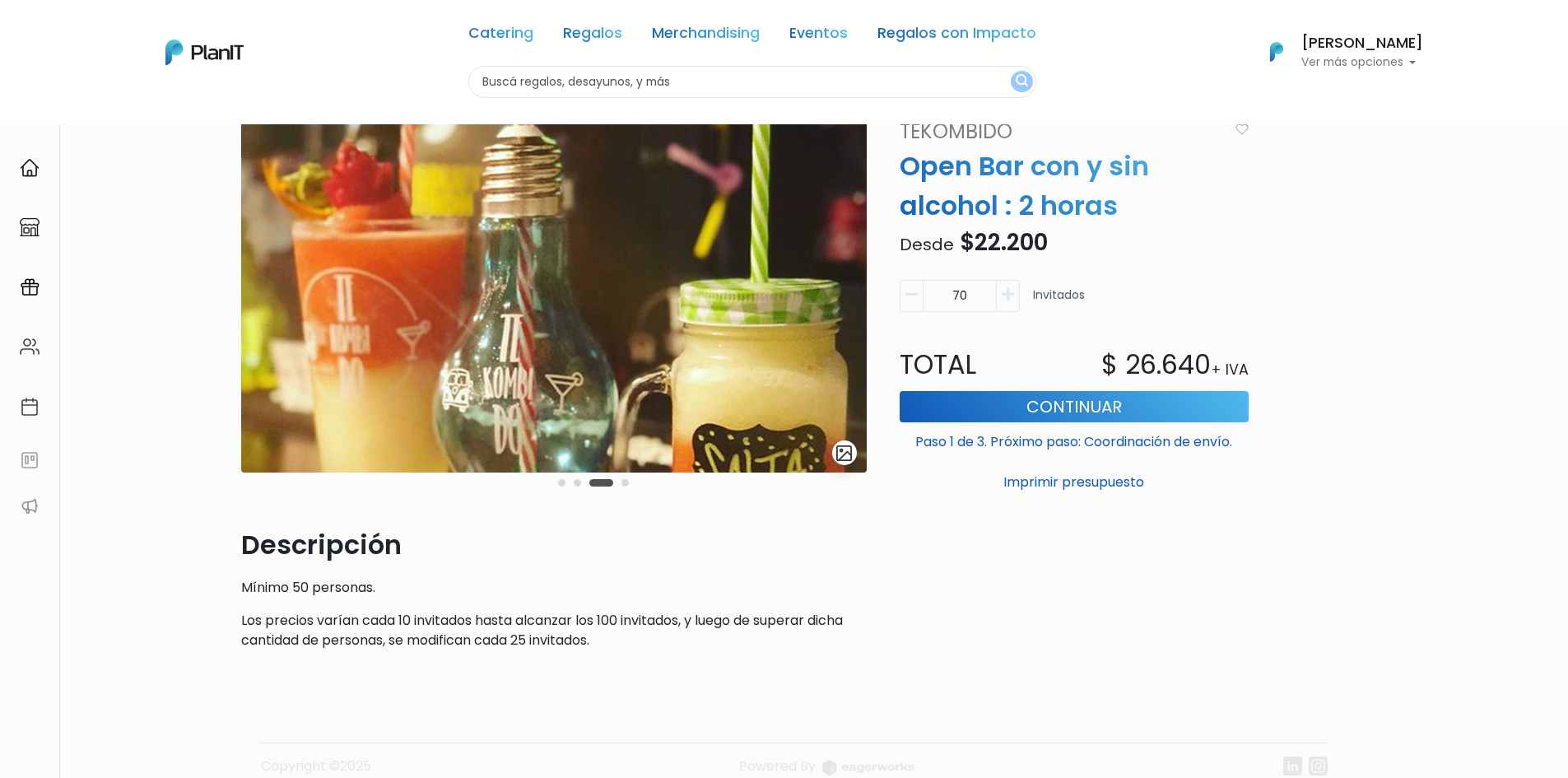
click at [627, 482] on button "Carousel Page 4" at bounding box center [625, 483] width 7 height 7
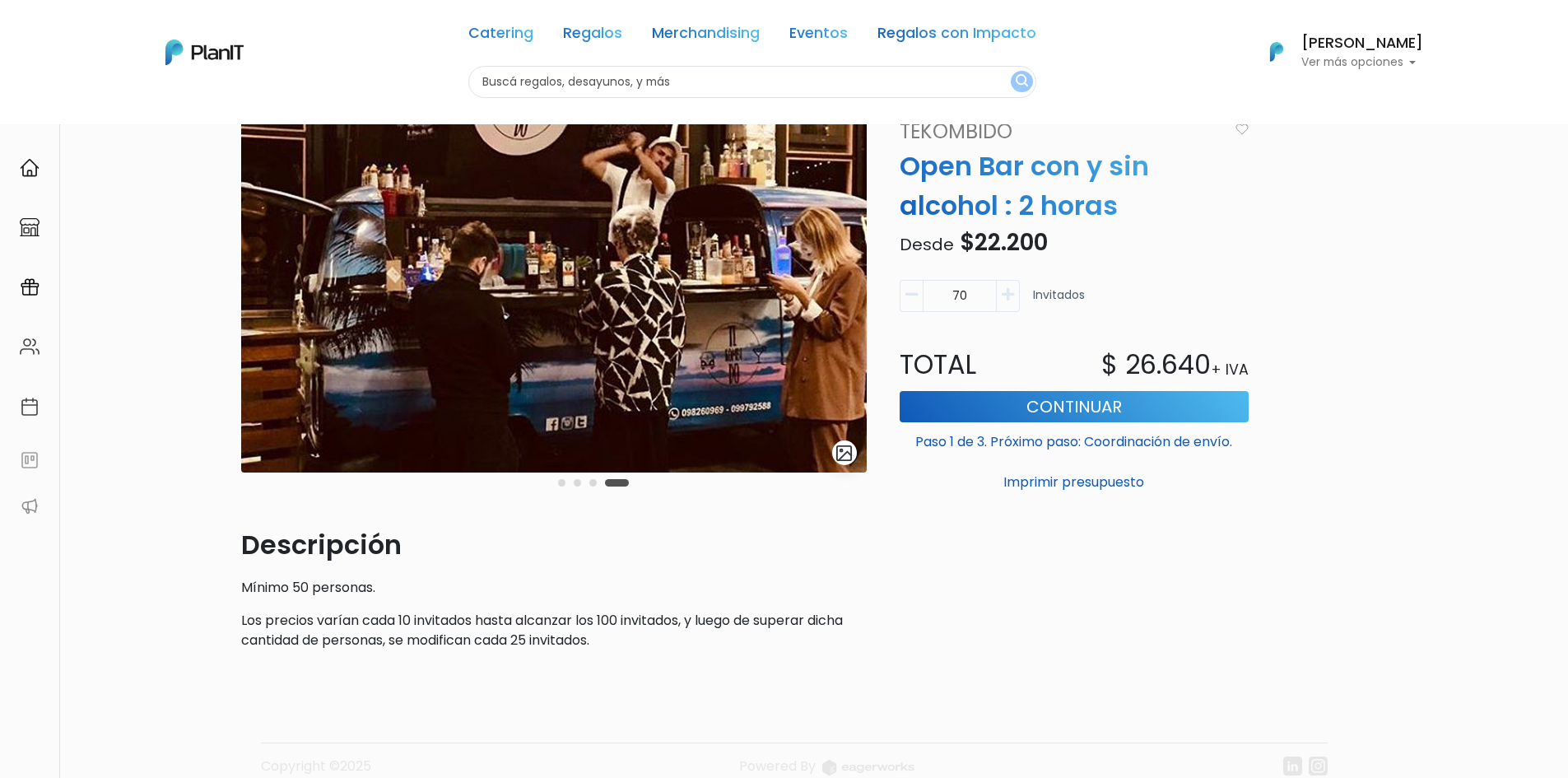
click at [563, 482] on button "Carousel Page 1" at bounding box center [562, 483] width 7 height 7
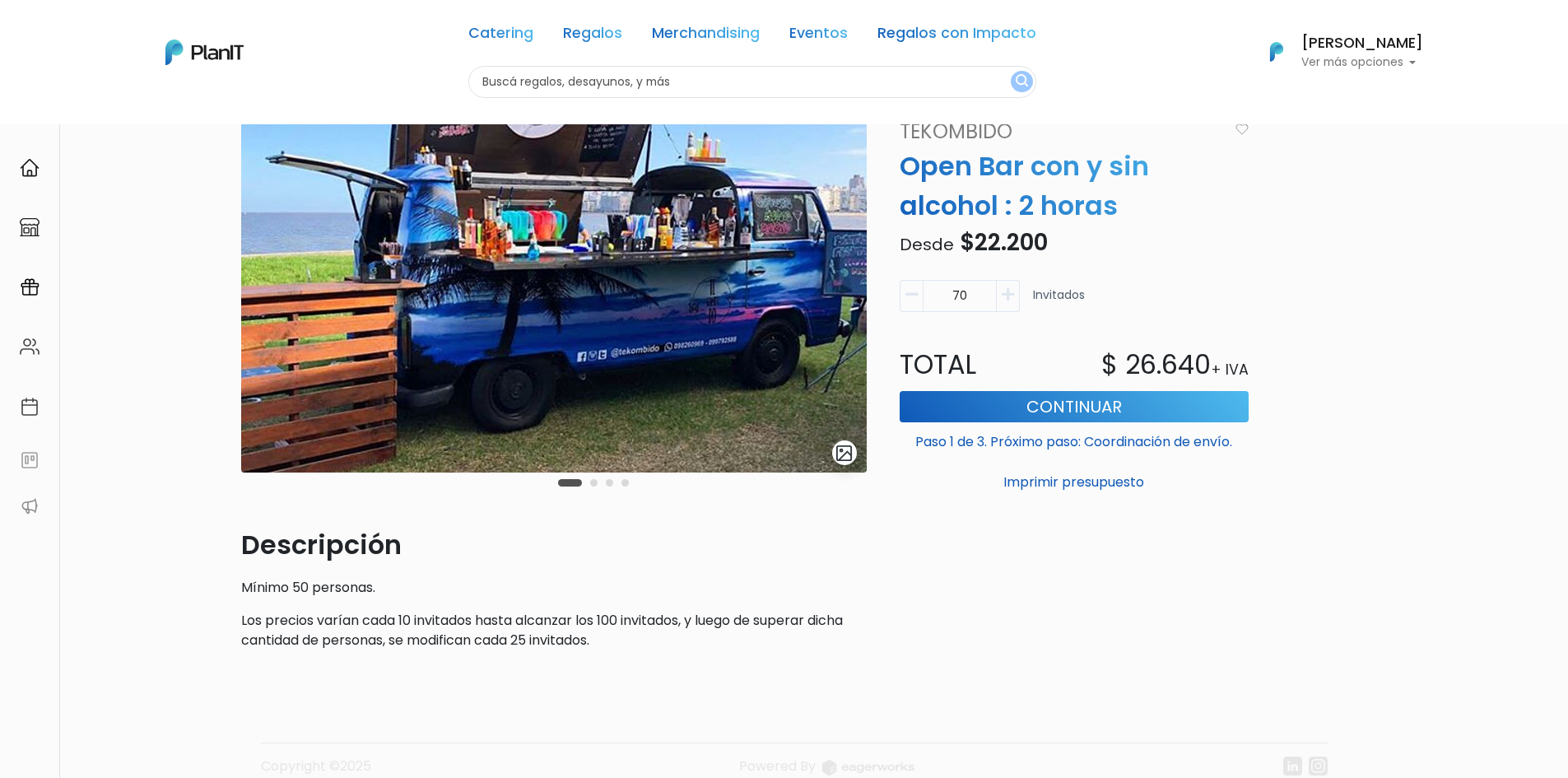
click at [595, 481] on button "Carousel Page 2" at bounding box center [594, 483] width 7 height 7
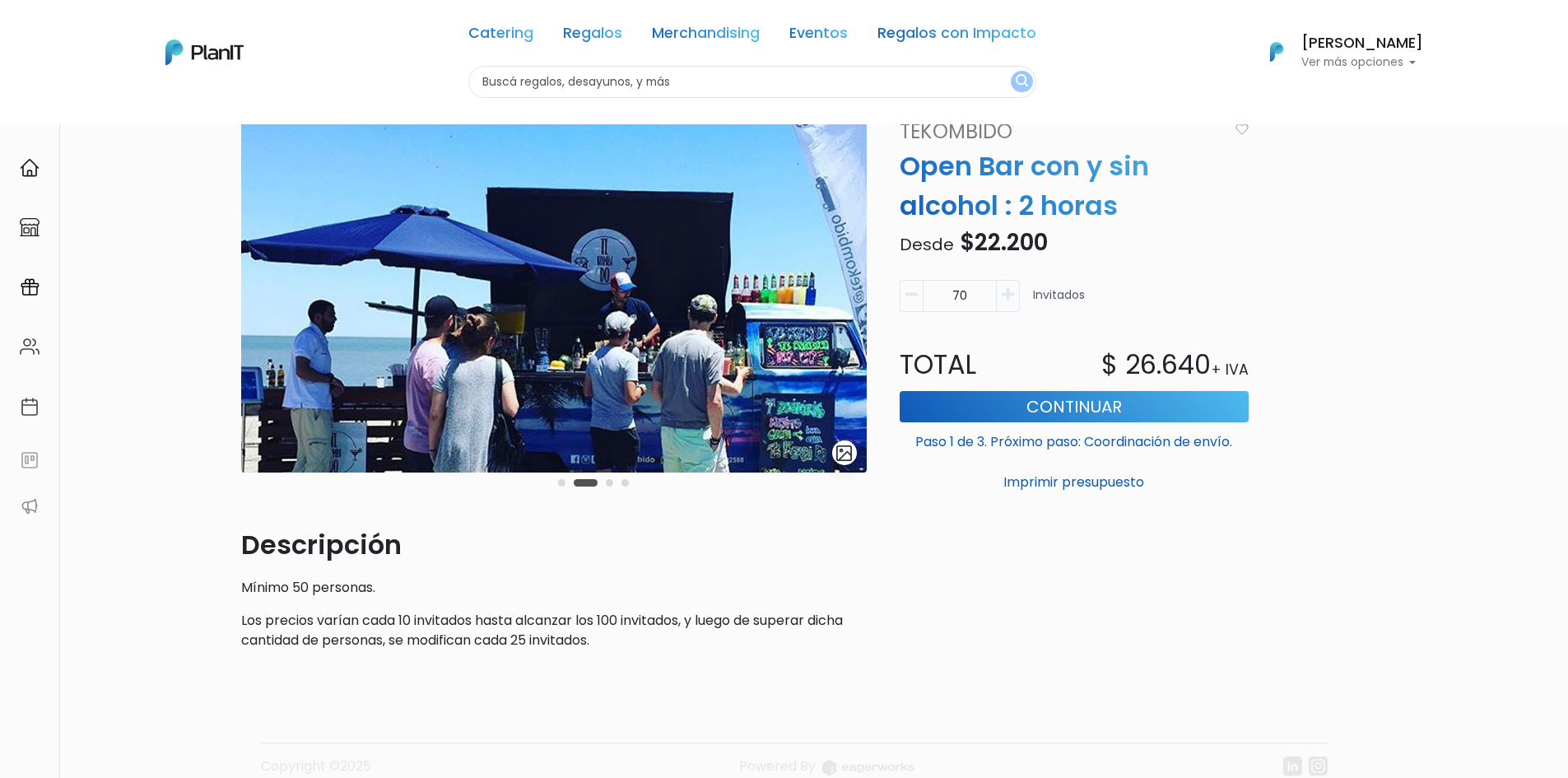
click at [612, 485] on button "Carousel Page 3" at bounding box center [609, 483] width 7 height 7
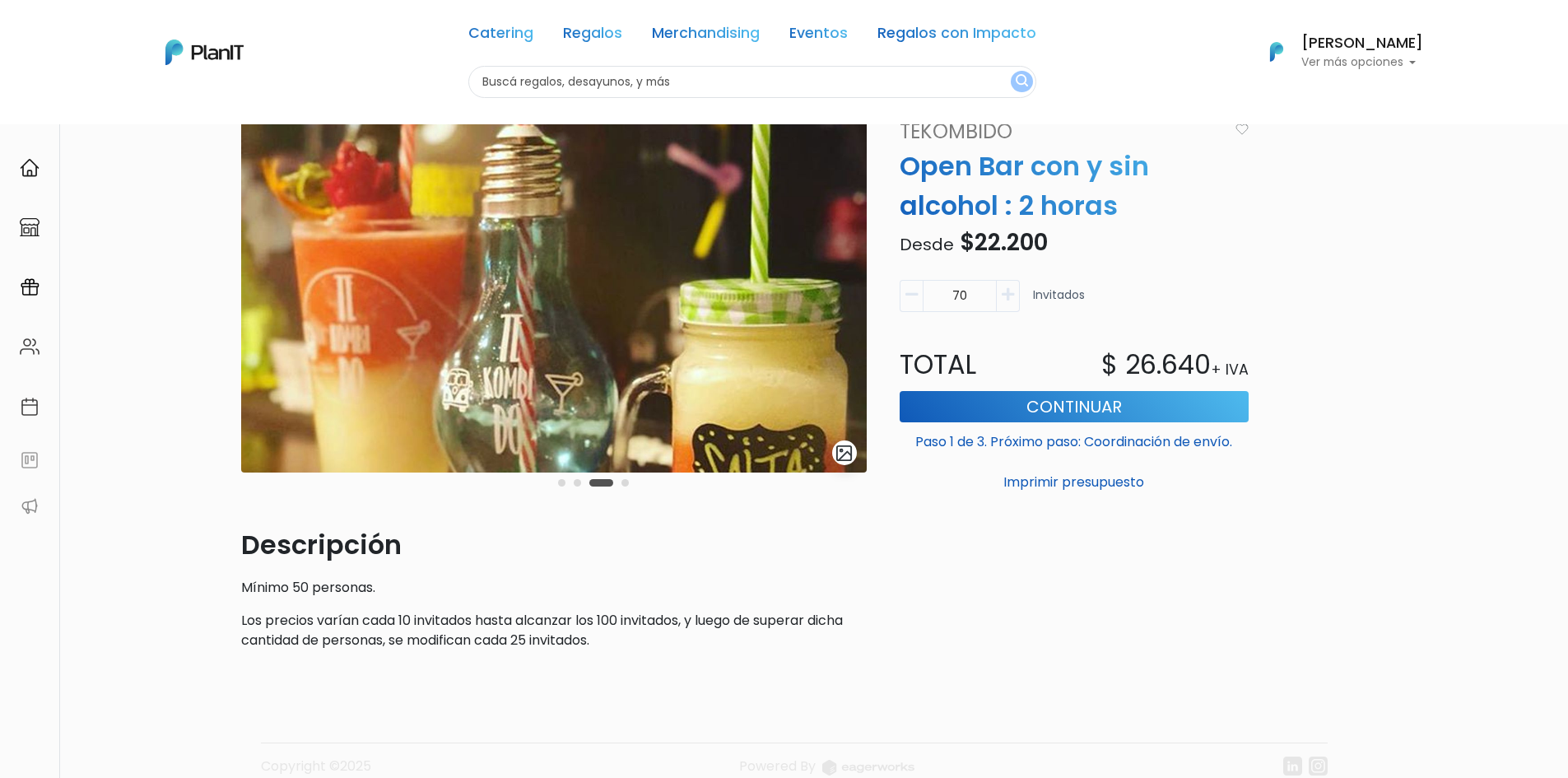
click at [624, 485] on button "Carousel Page 4" at bounding box center [625, 483] width 7 height 7
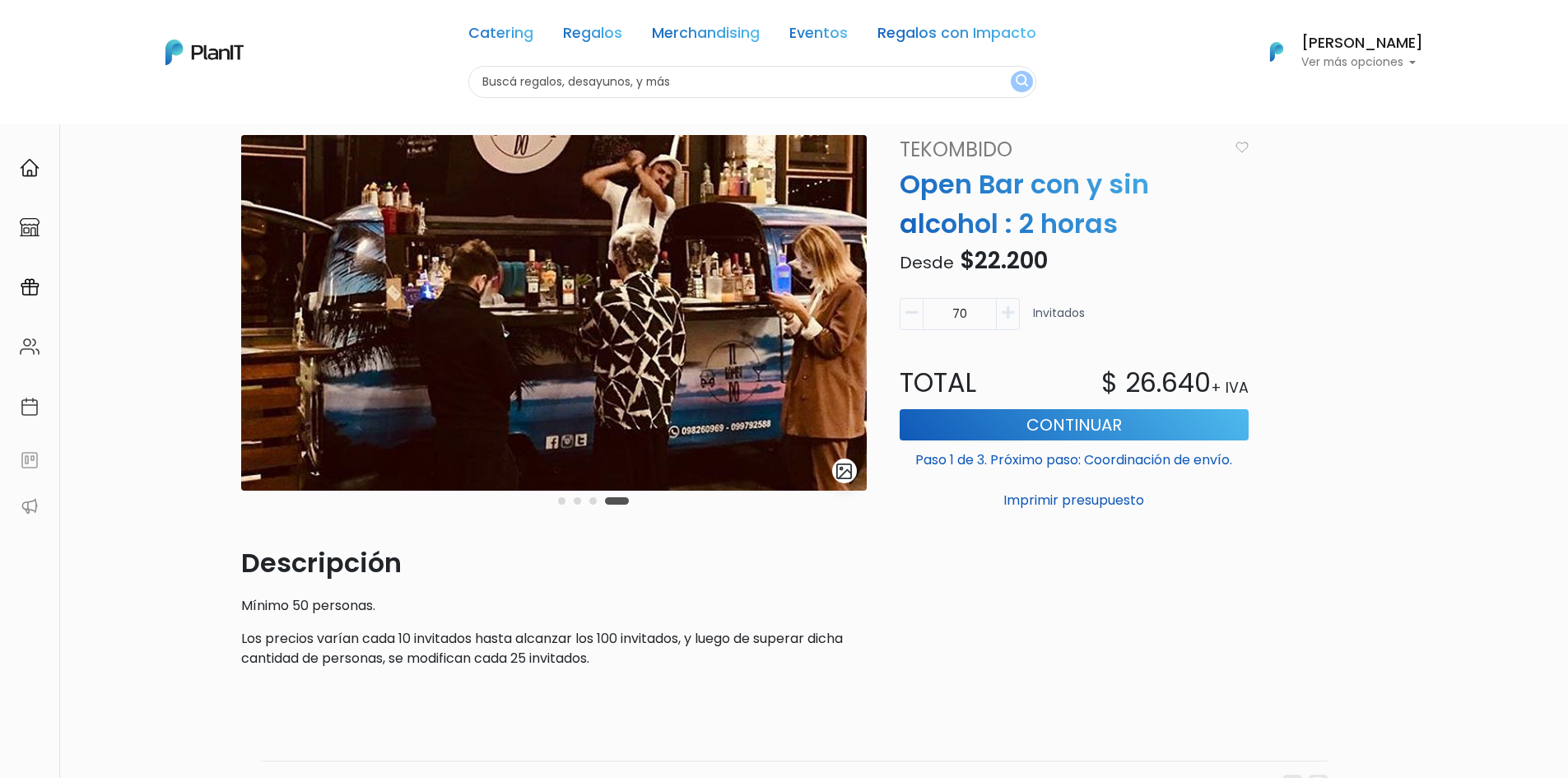
scroll to position [64, 0]
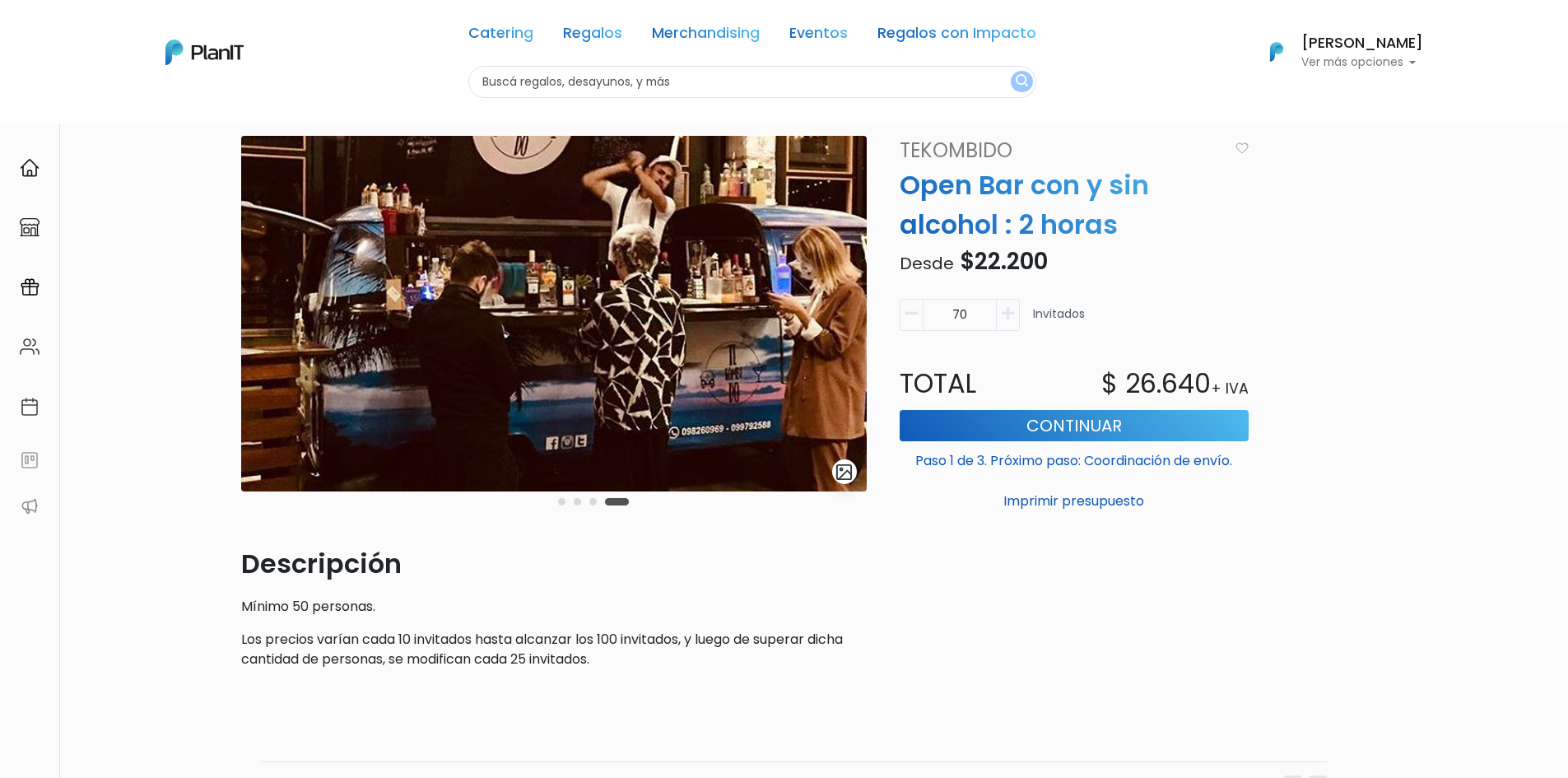
drag, startPoint x: 902, startPoint y: 185, endPoint x: 1008, endPoint y: 162, distance: 108.5
click at [1008, 162] on div "TeKombido Open Bar con y sin alcohol : 2 horas Desde $22.200 Descripción Mínimo…" at bounding box center [1074, 325] width 369 height 380
click at [124, 368] on div "Volver Catering Foodtrucks slide 5 of 4 Descripción Mínimo 50 personas. Los pre…" at bounding box center [784, 460] width 1568 height 800
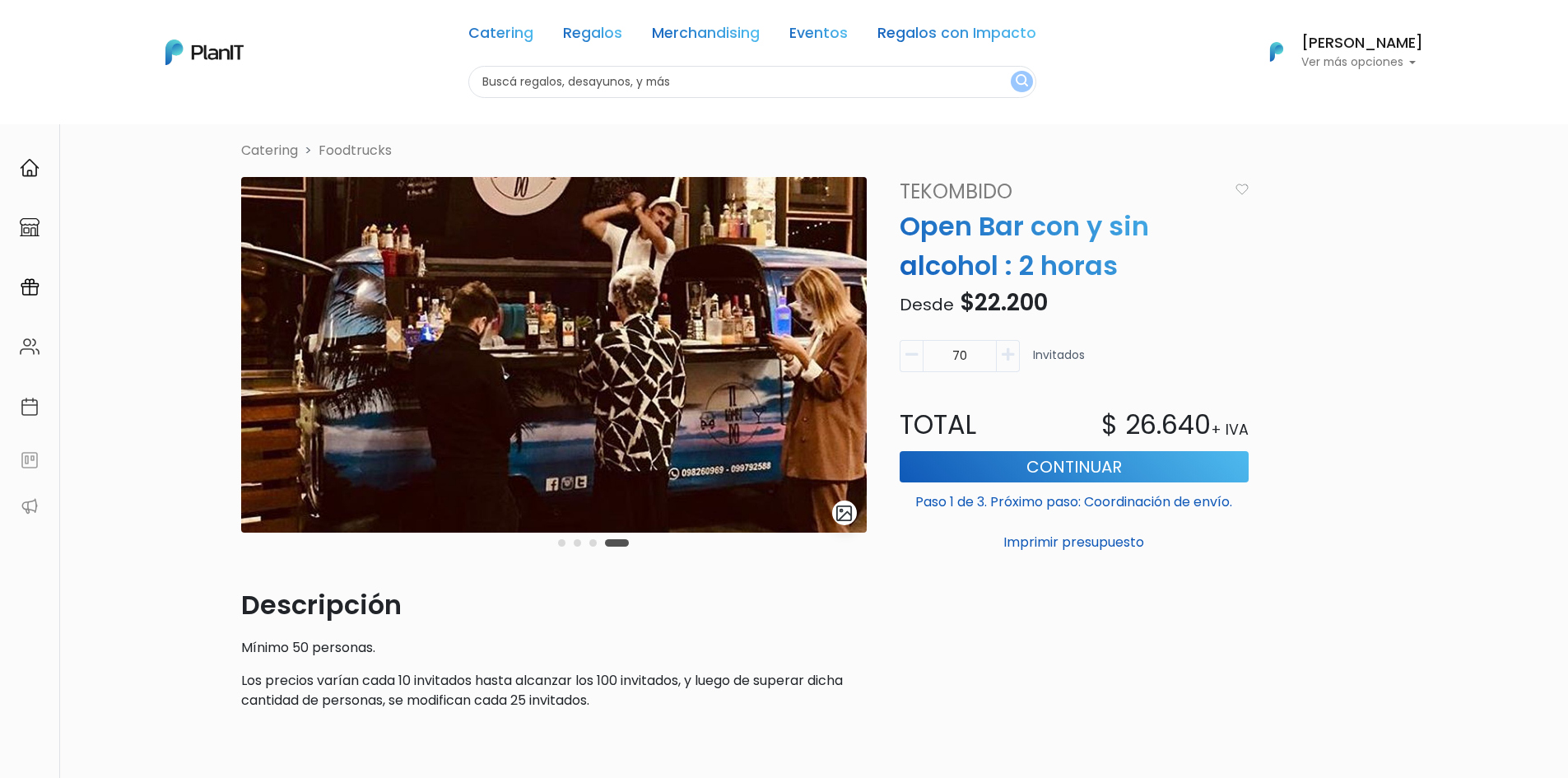
scroll to position [83, 0]
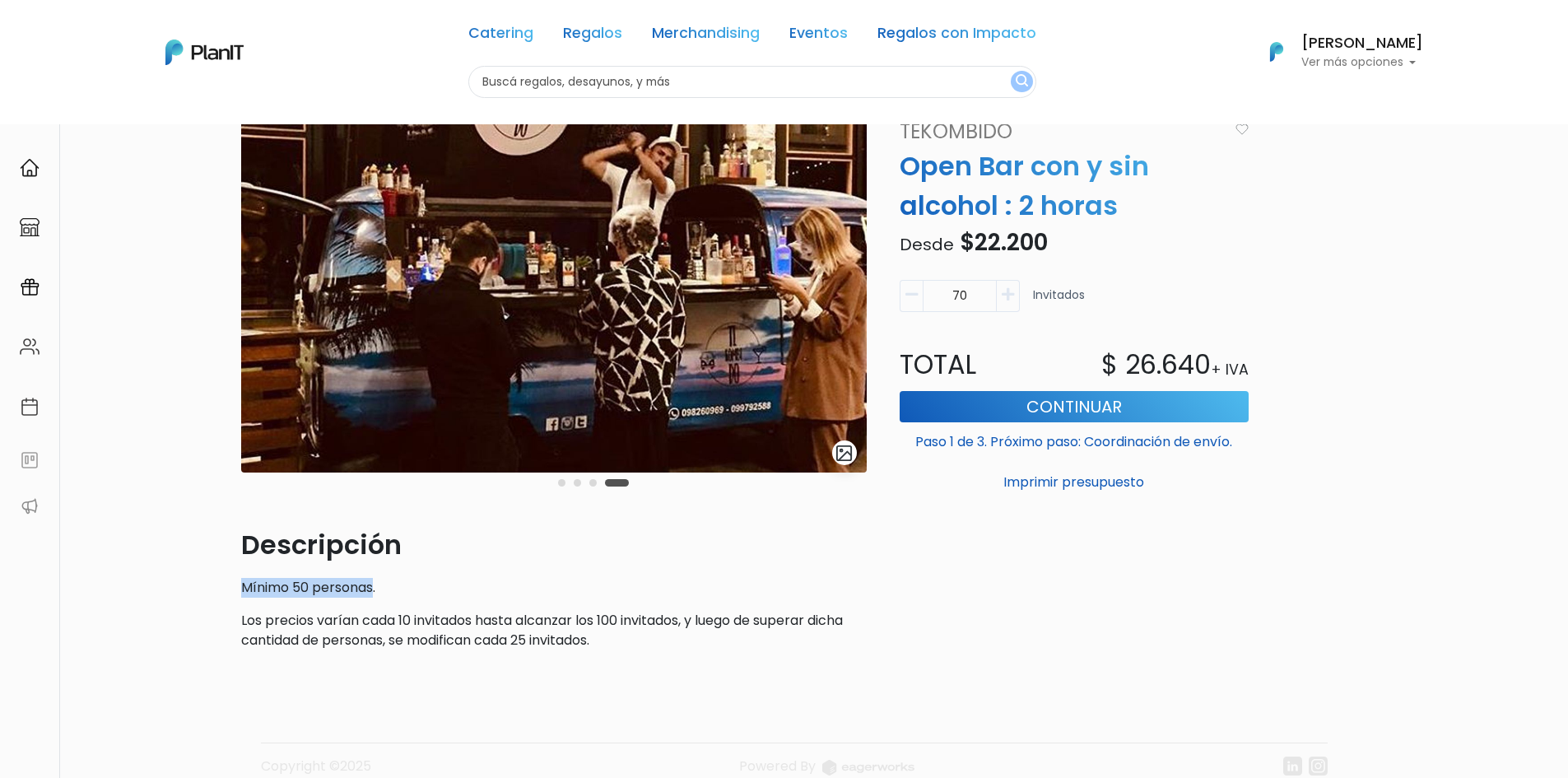
drag, startPoint x: 235, startPoint y: 595, endPoint x: 373, endPoint y: 592, distance: 138.0
click at [373, 592] on div "slide 5 of 4 Descripción Mínimo 50 personas. Los precios varían cada 10 invitad…" at bounding box center [553, 389] width 645 height 546
copy p "Mínimo 50 personas"
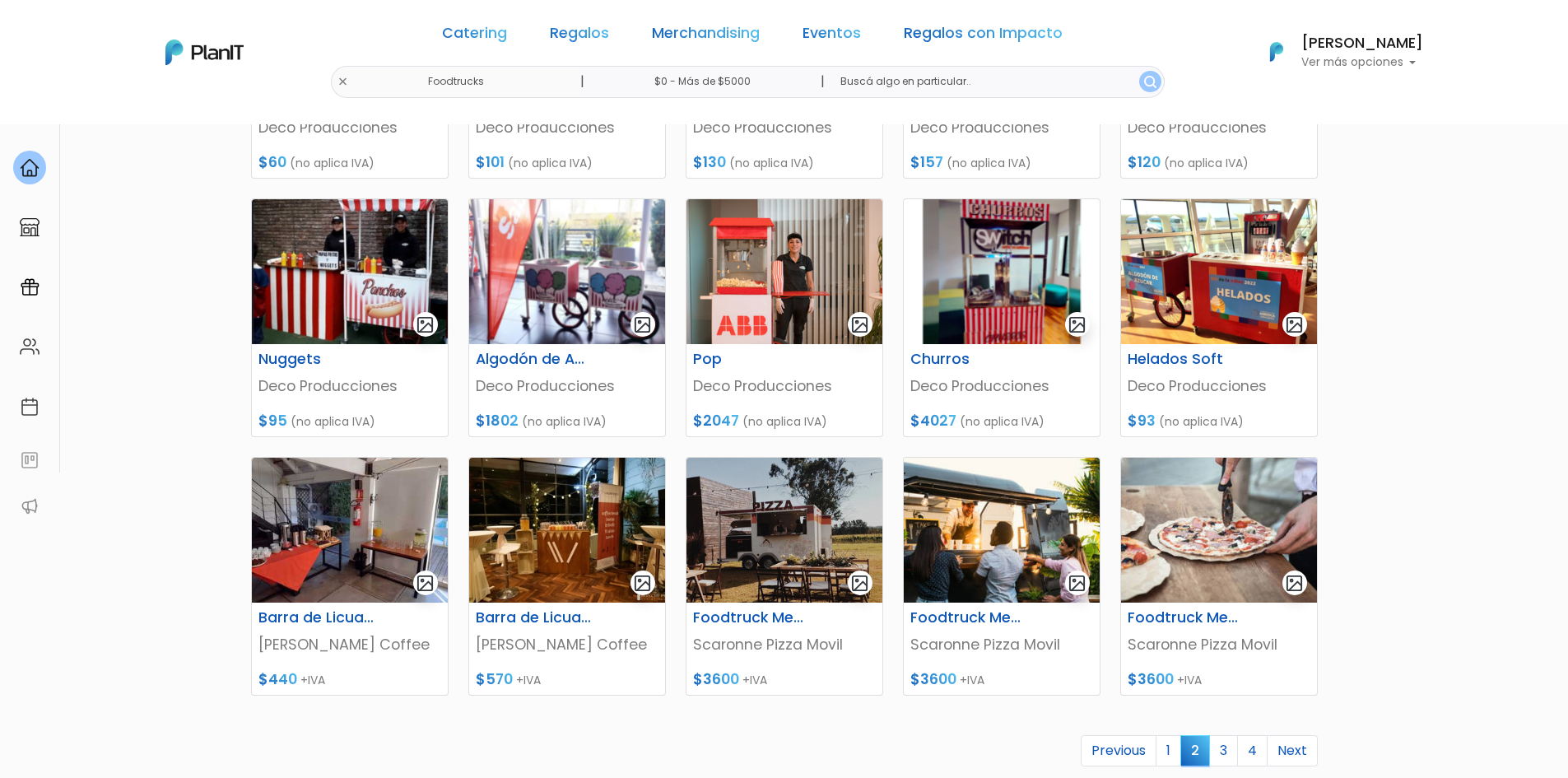
scroll to position [494, 0]
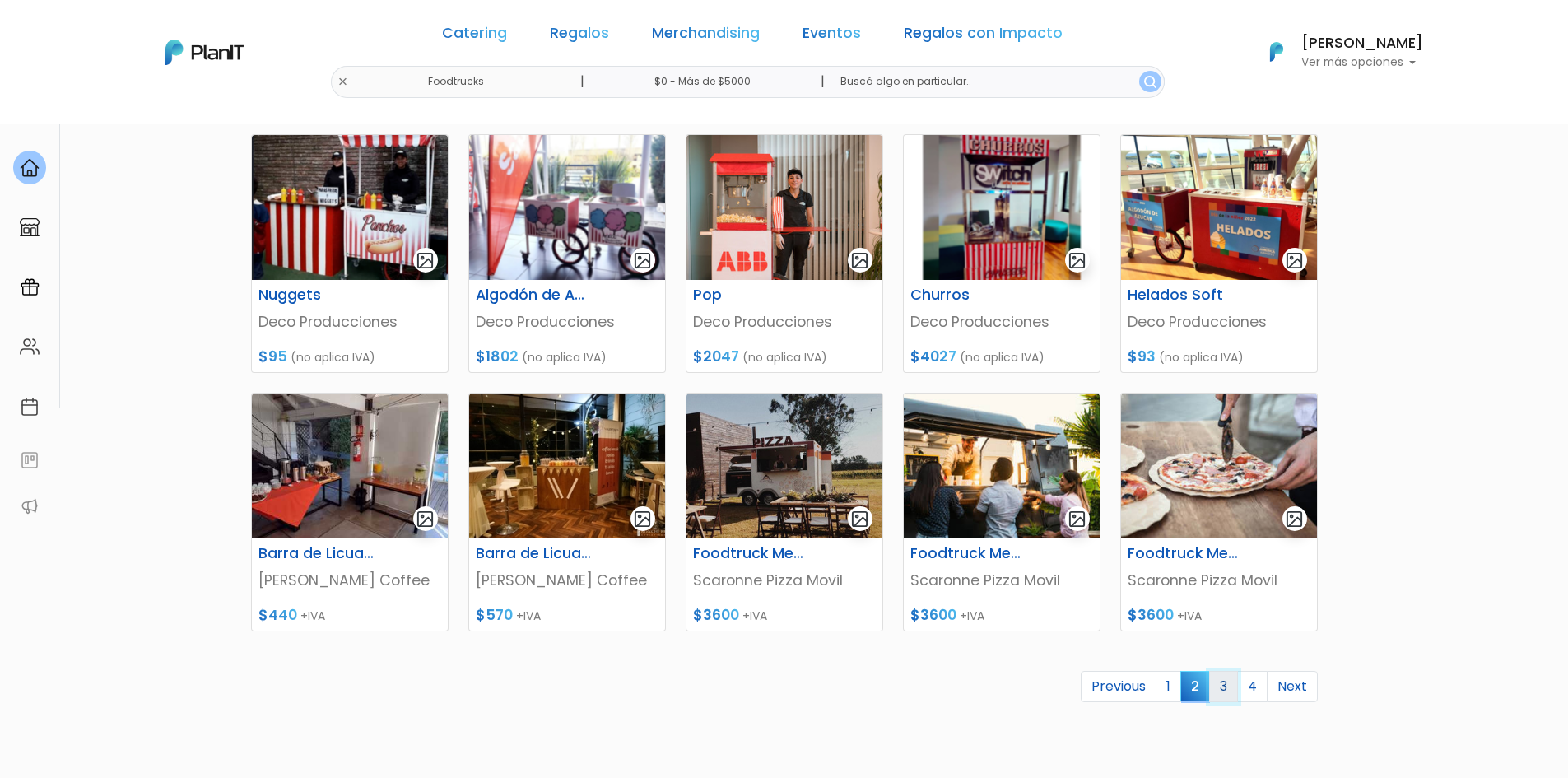
click at [1221, 682] on link "3" at bounding box center [1224, 686] width 29 height 31
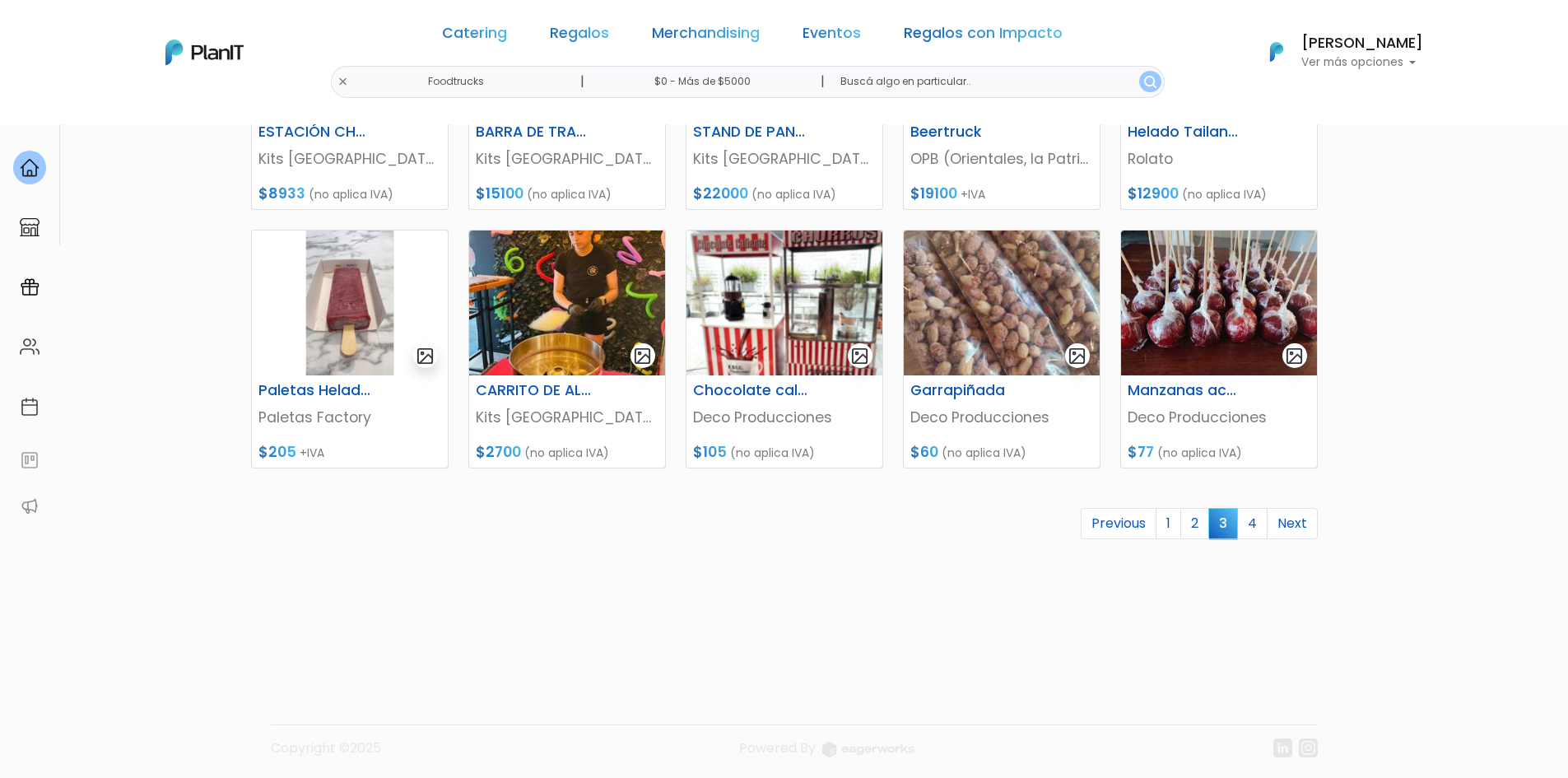
scroll to position [659, 0]
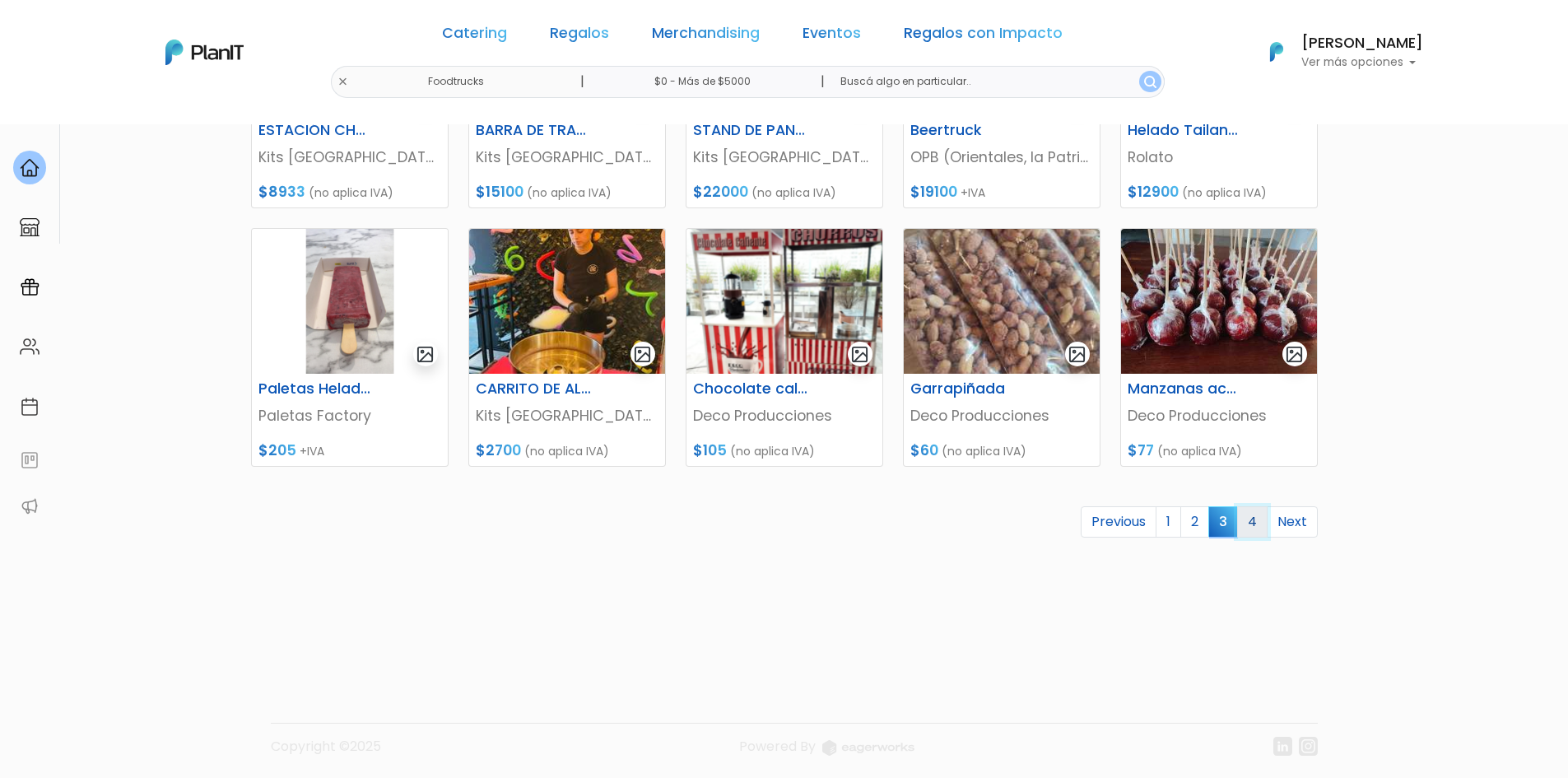
click at [1258, 525] on link "4" at bounding box center [1252, 521] width 30 height 31
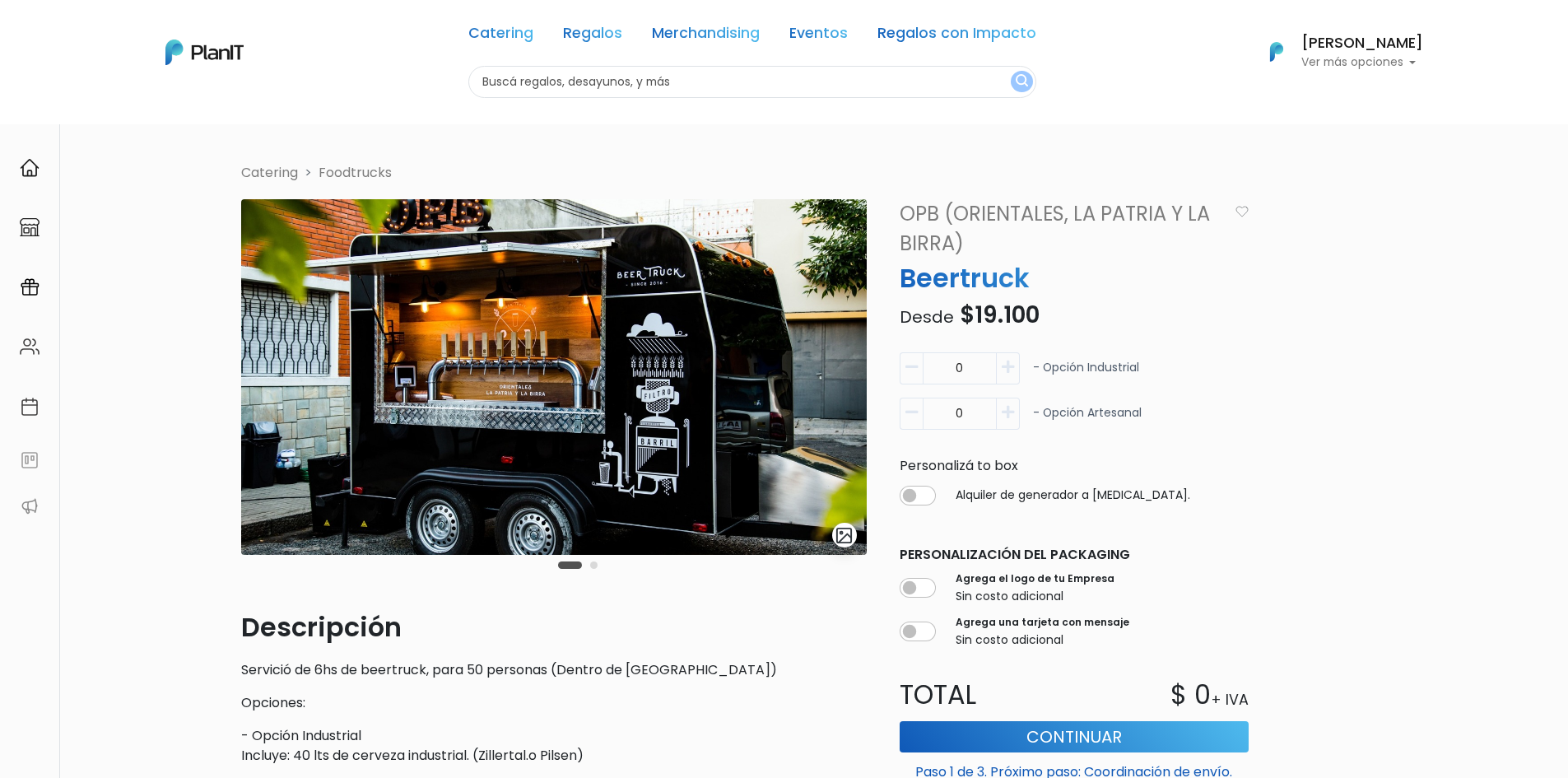
click at [1005, 407] on icon "button" at bounding box center [1008, 412] width 13 height 15
click at [905, 416] on icon "button" at bounding box center [911, 412] width 13 height 15
type input "0"
click at [1005, 377] on button "button" at bounding box center [1008, 369] width 23 height 32
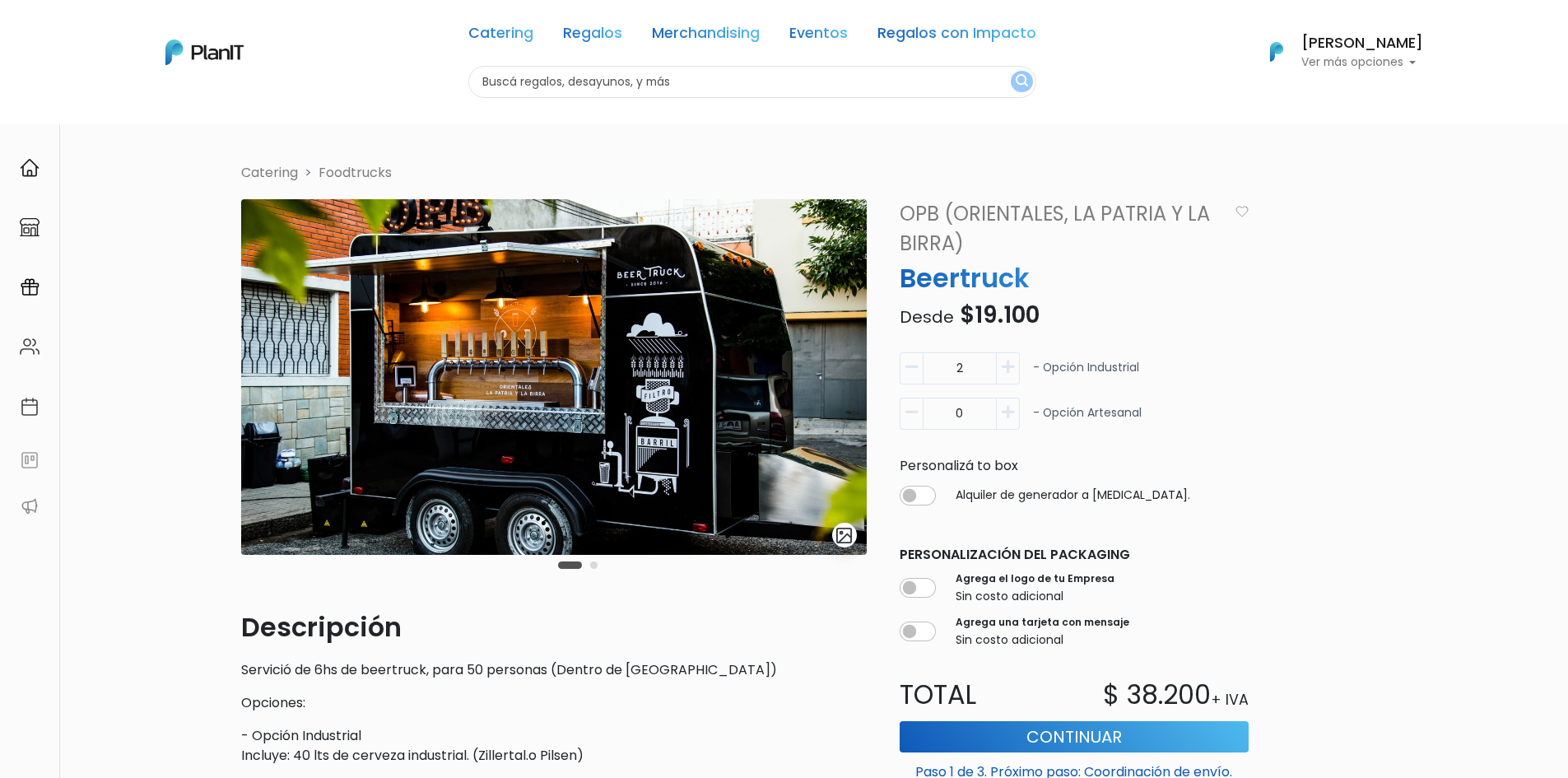
click at [914, 374] on icon "button" at bounding box center [911, 367] width 13 height 15
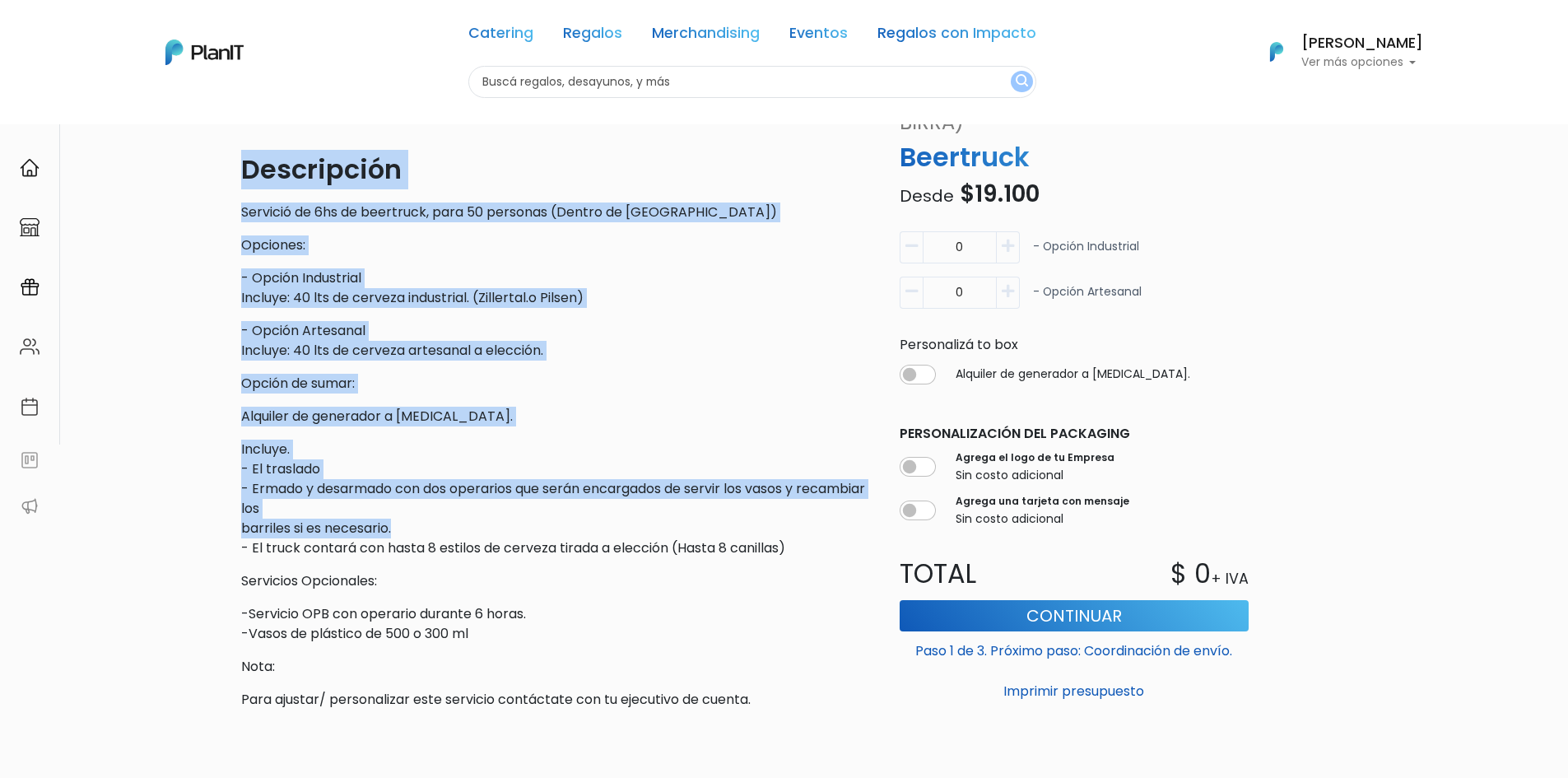
scroll to position [494, 0]
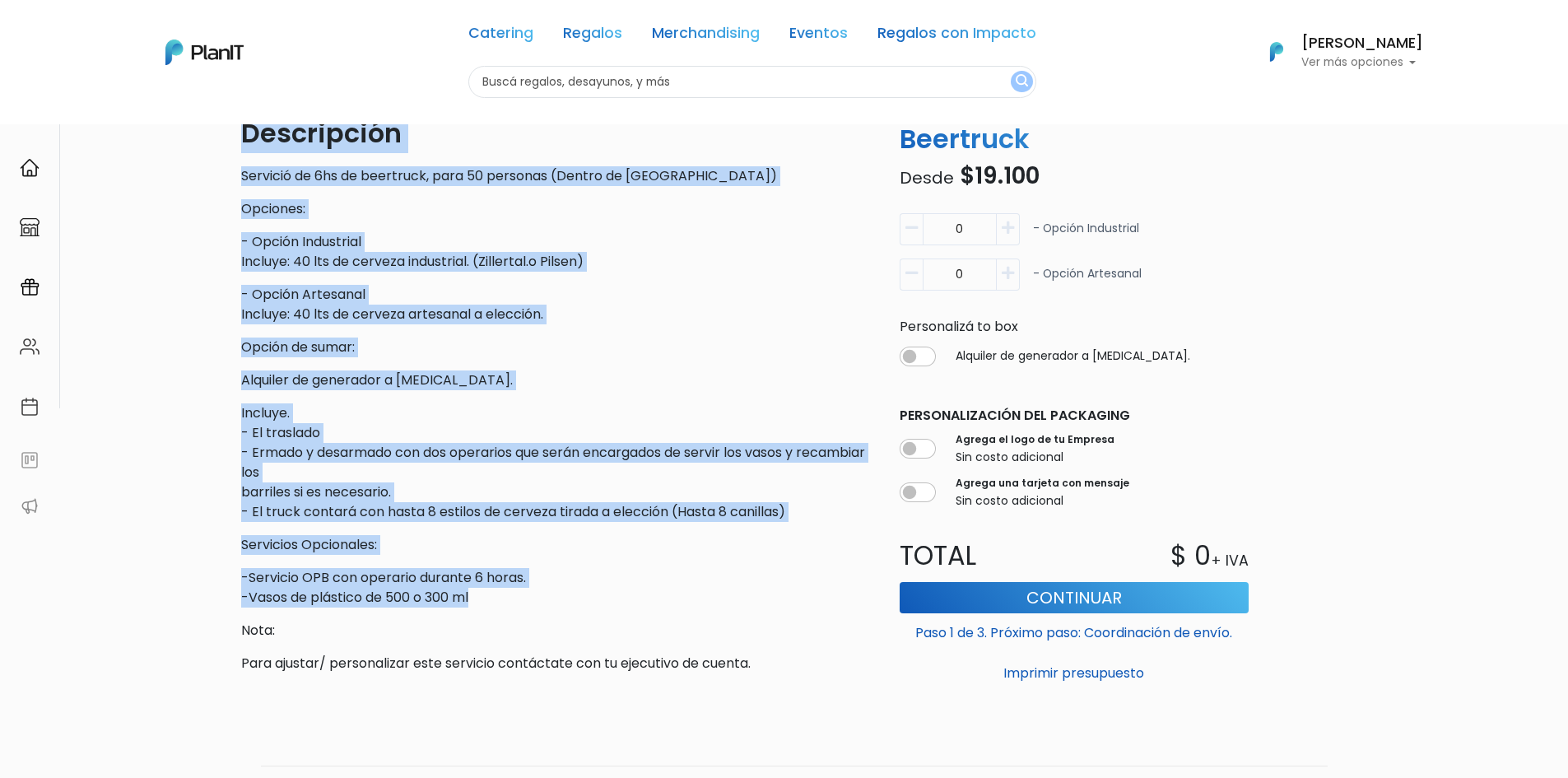
drag, startPoint x: 239, startPoint y: 306, endPoint x: 756, endPoint y: 594, distance: 591.8
click at [756, 594] on div "slide 3 of 2 Descripción Servició de 6hs de beertruck, para 50 personas (Dentro…" at bounding box center [553, 196] width 645 height 982
copy div "Descripción Servició de 6hs de beertruck, para 50 personas (Dentro de [GEOGRAPH…"
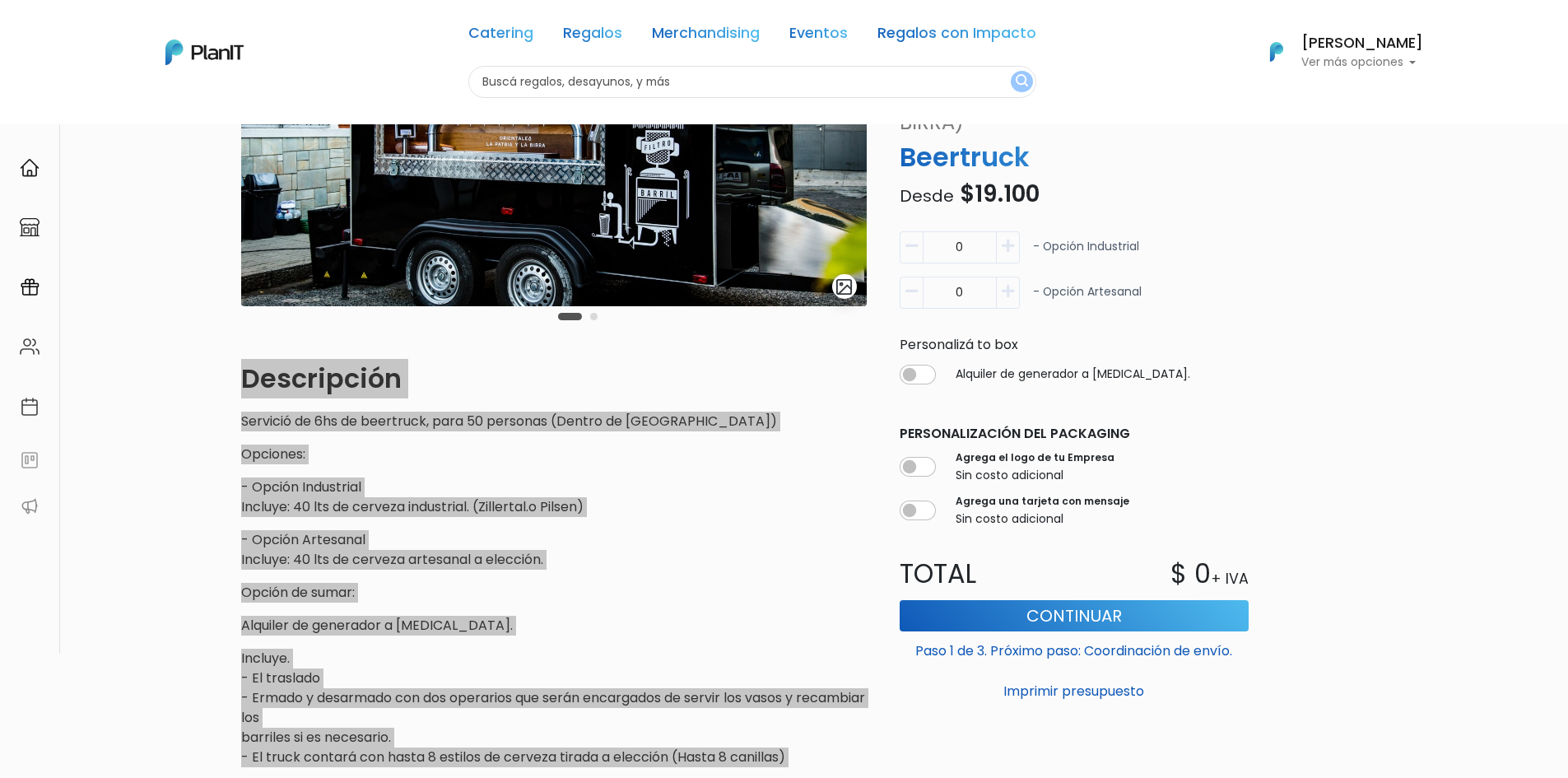
scroll to position [247, 0]
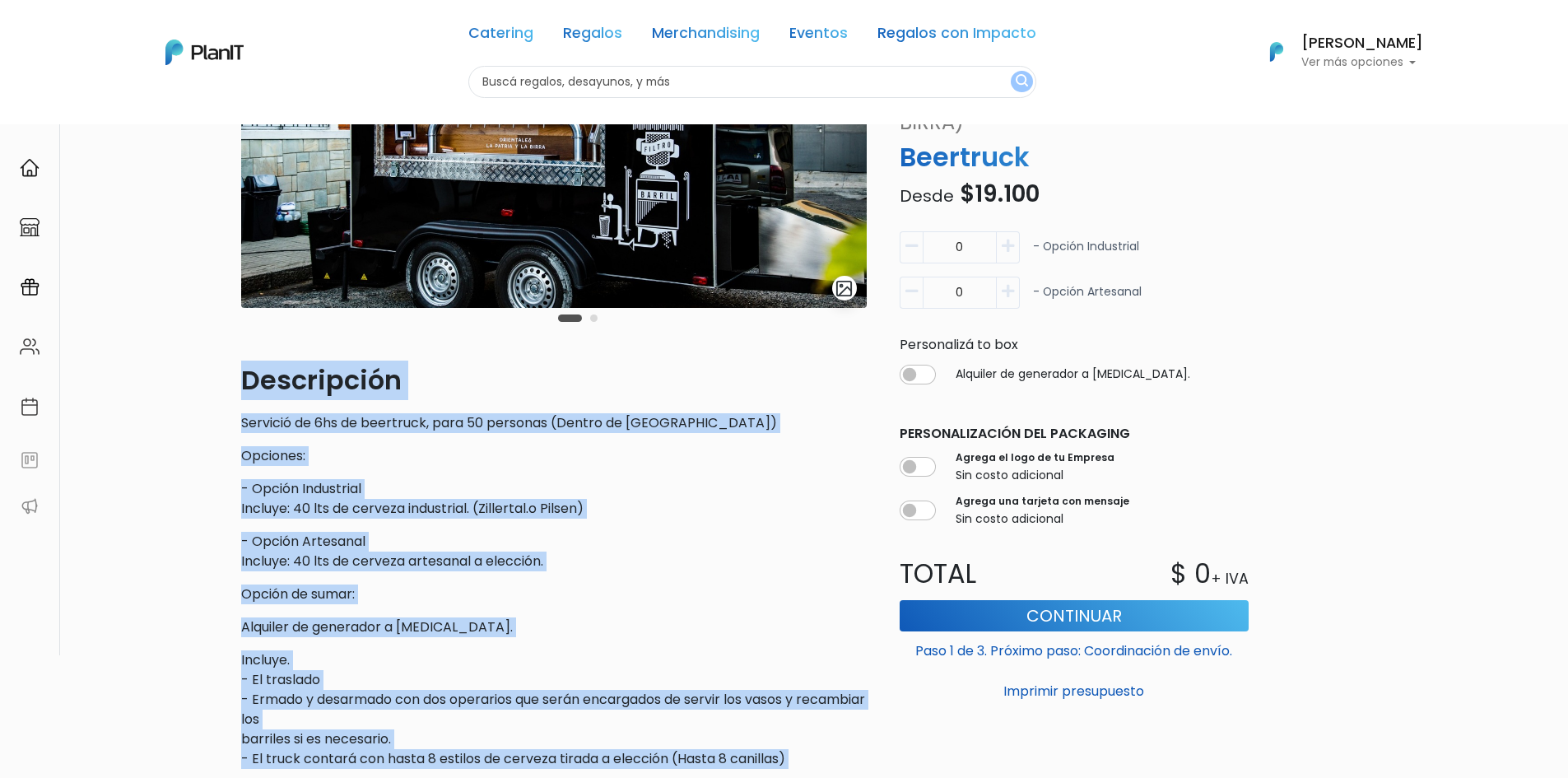
click at [1008, 255] on button "button" at bounding box center [1008, 248] width 23 height 32
click at [914, 246] on icon "button" at bounding box center [911, 246] width 13 height 15
type input "0"
click at [1011, 293] on icon "button" at bounding box center [1008, 291] width 13 height 15
type input "1"
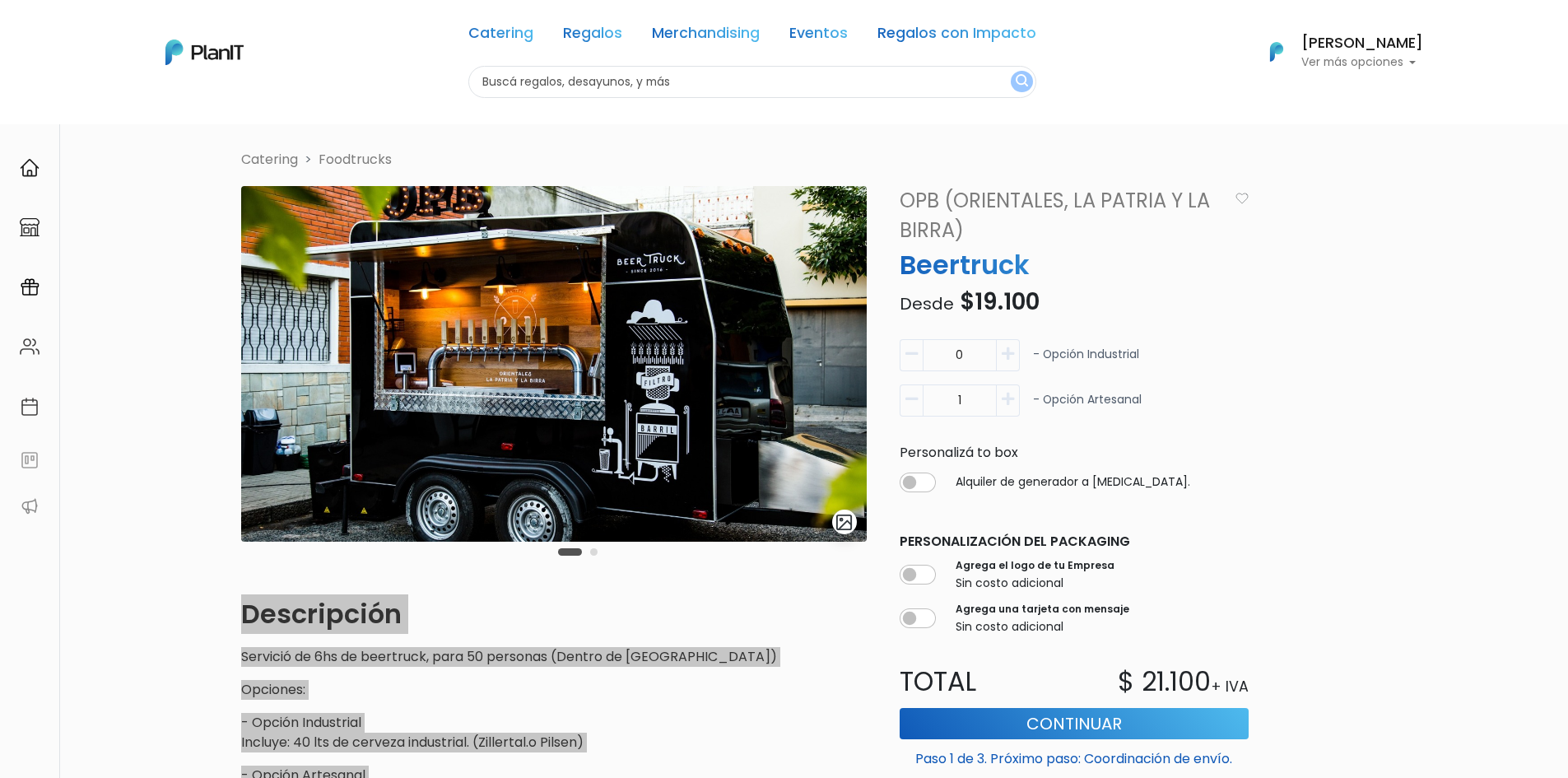
scroll to position [0, 0]
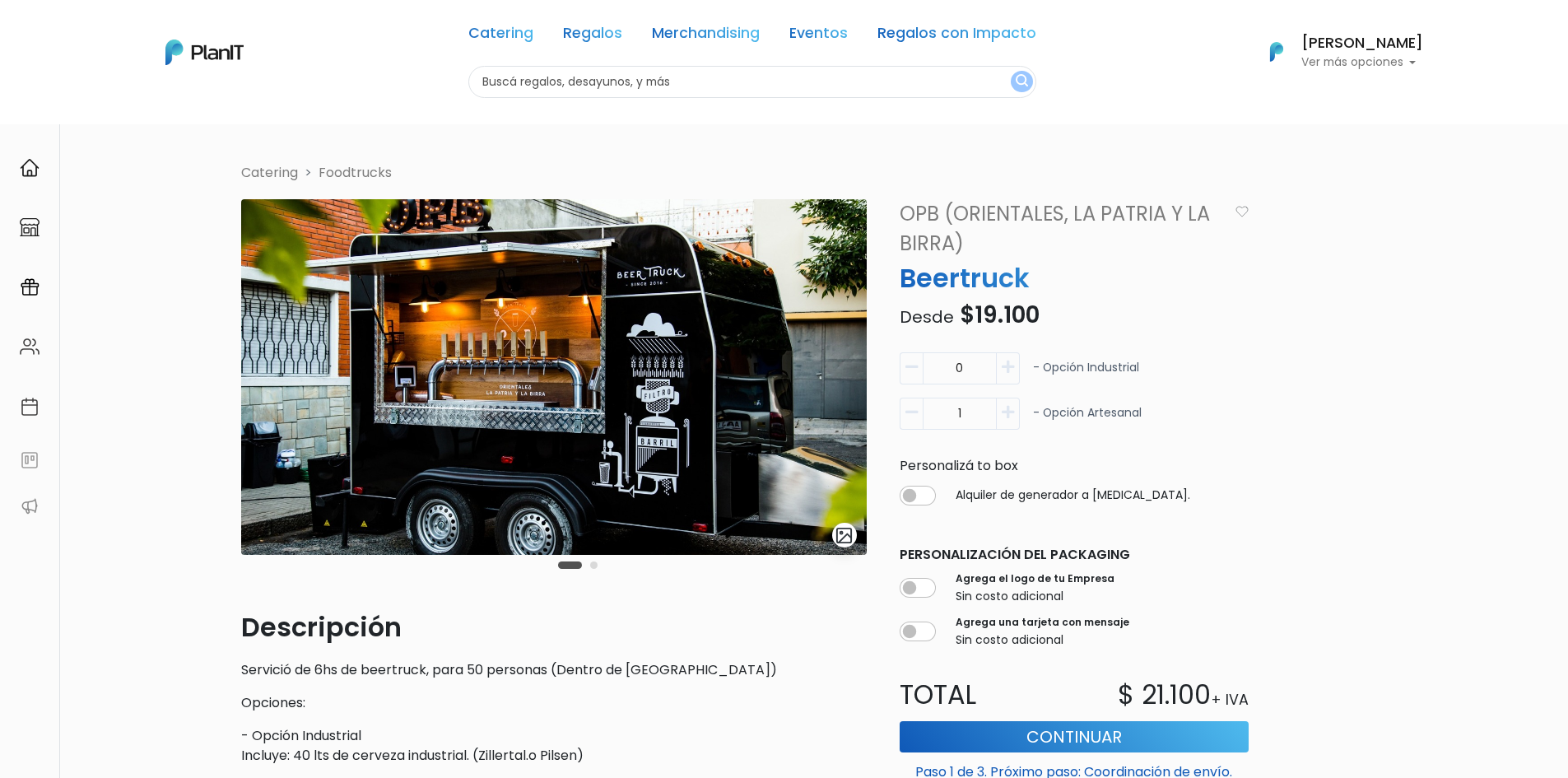
drag, startPoint x: 666, startPoint y: 319, endPoint x: 599, endPoint y: 566, distance: 255.9
click at [599, 566] on div "Carousel Pagination" at bounding box center [578, 564] width 48 height 20
click at [596, 566] on button "Carousel Page 2" at bounding box center [594, 565] width 7 height 7
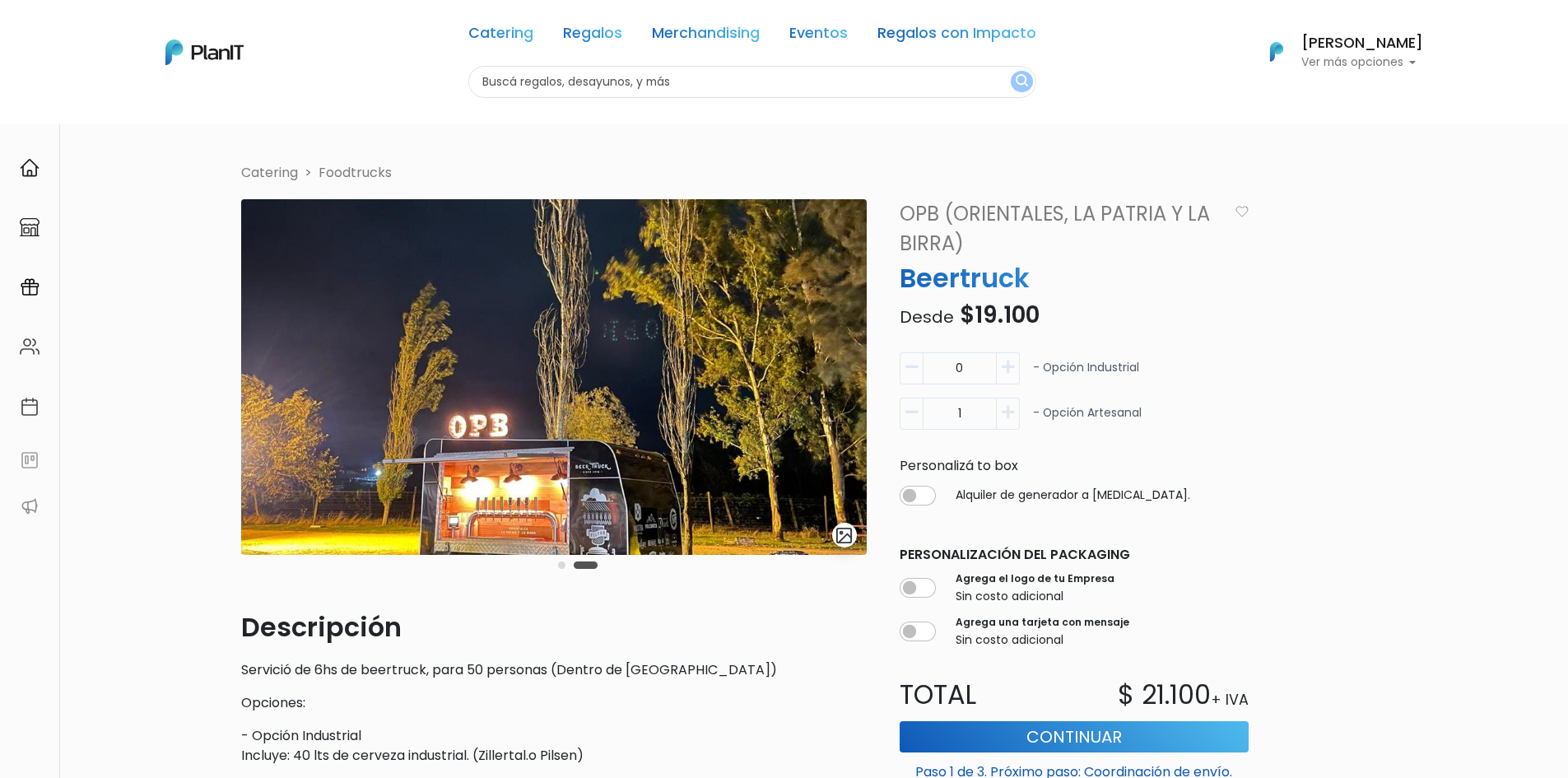
click at [562, 566] on button "Carousel Page 1" at bounding box center [562, 565] width 7 height 7
